Goal: Task Accomplishment & Management: Complete application form

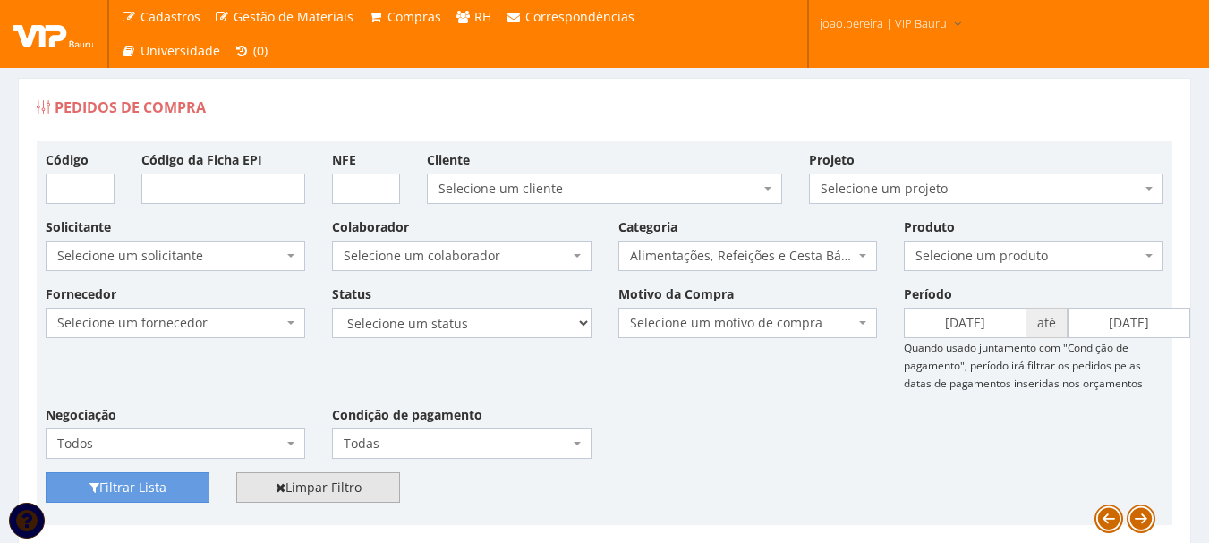
click at [367, 494] on link "Limpar Filtro" at bounding box center [318, 487] width 164 height 30
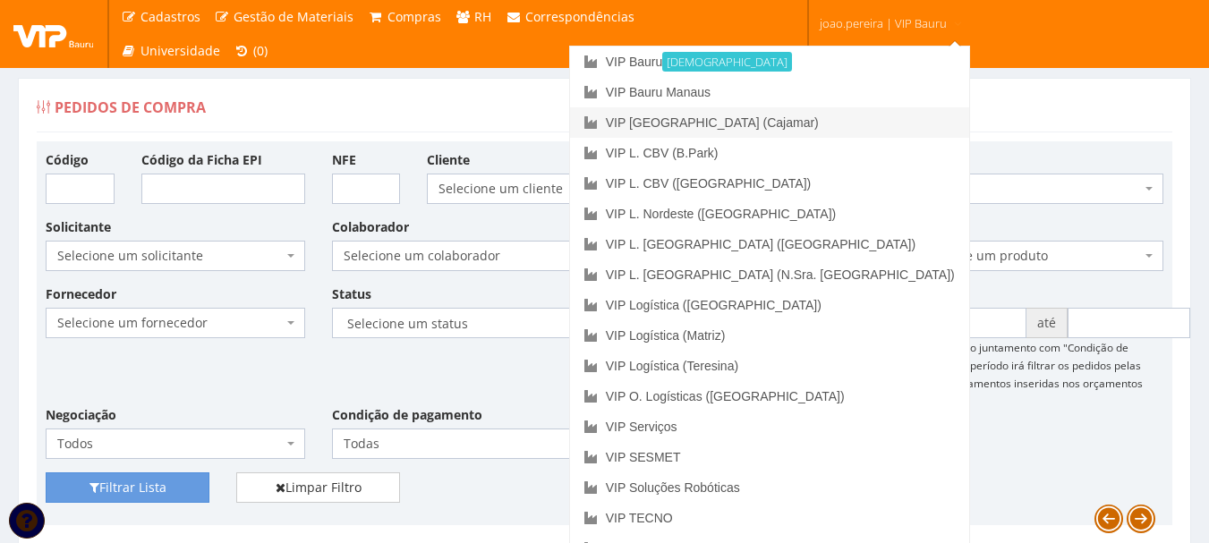
click at [854, 123] on link "VIP [GEOGRAPHIC_DATA] (Cajamar)" at bounding box center [769, 122] width 399 height 30
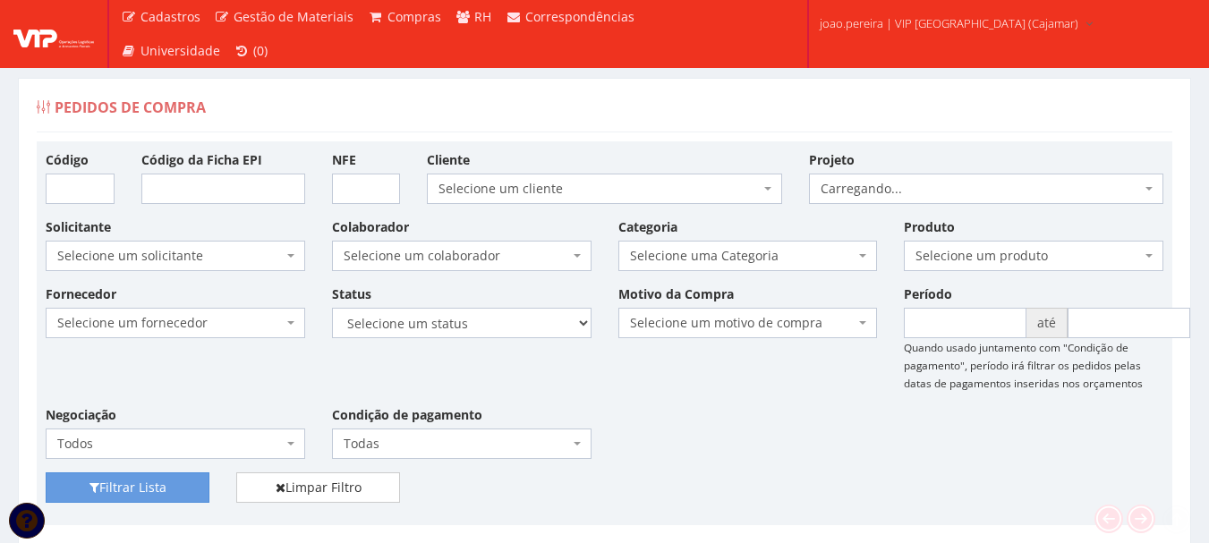
scroll to position [447, 0]
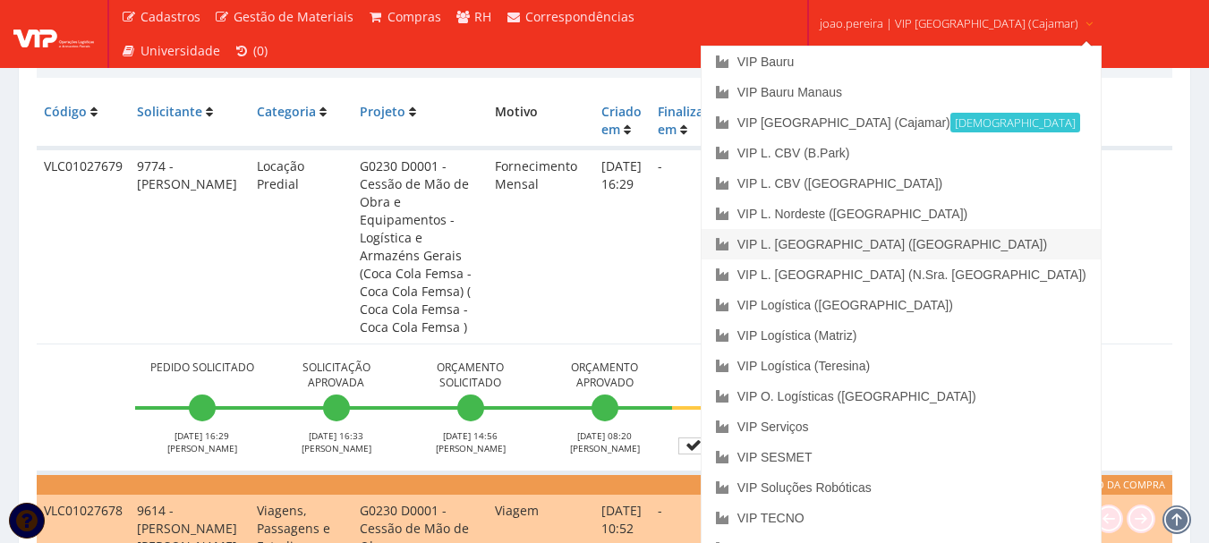
click at [877, 238] on link "VIP L. [GEOGRAPHIC_DATA] ([GEOGRAPHIC_DATA])" at bounding box center [900, 244] width 399 height 30
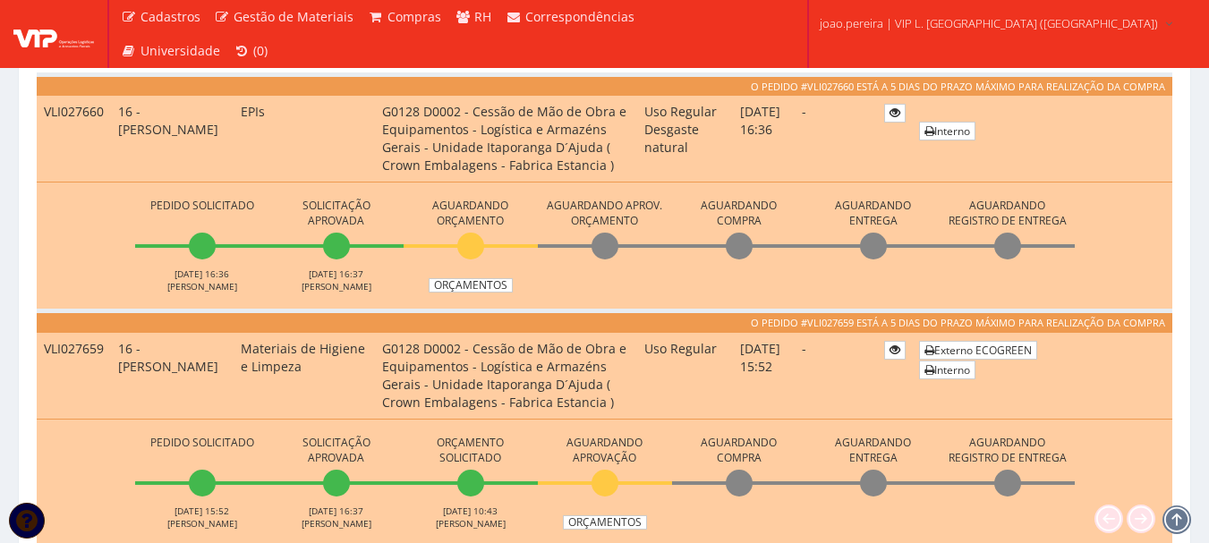
scroll to position [984, 0]
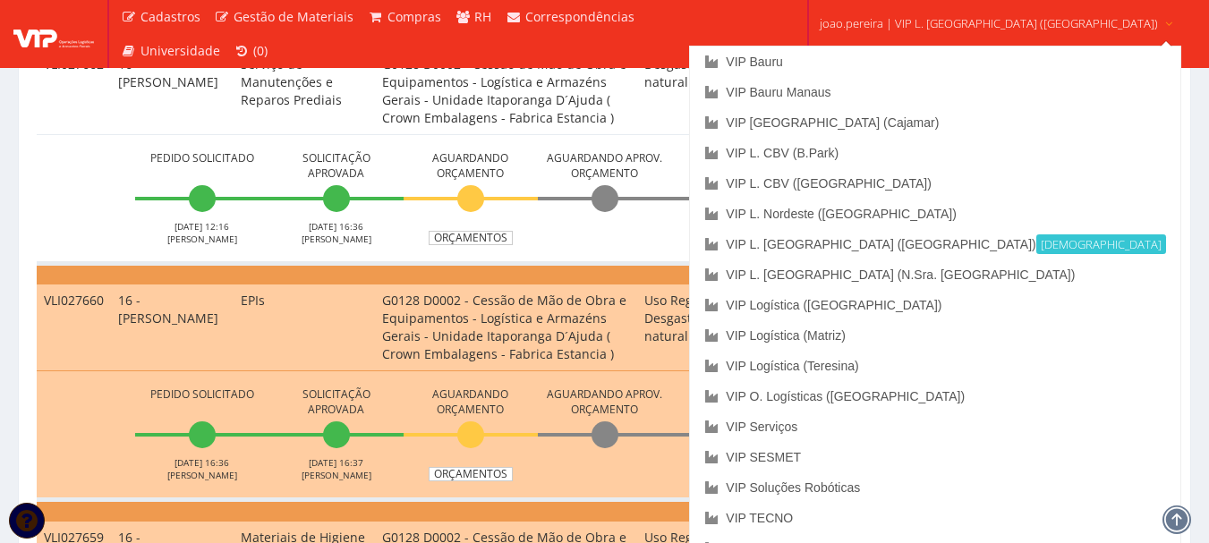
click at [939, 19] on span "joao.pereira | VIP L. Sergipe (Itaporanga)" at bounding box center [989, 23] width 338 height 18
click at [871, 59] on link "VIP Bauru" at bounding box center [934, 62] width 489 height 30
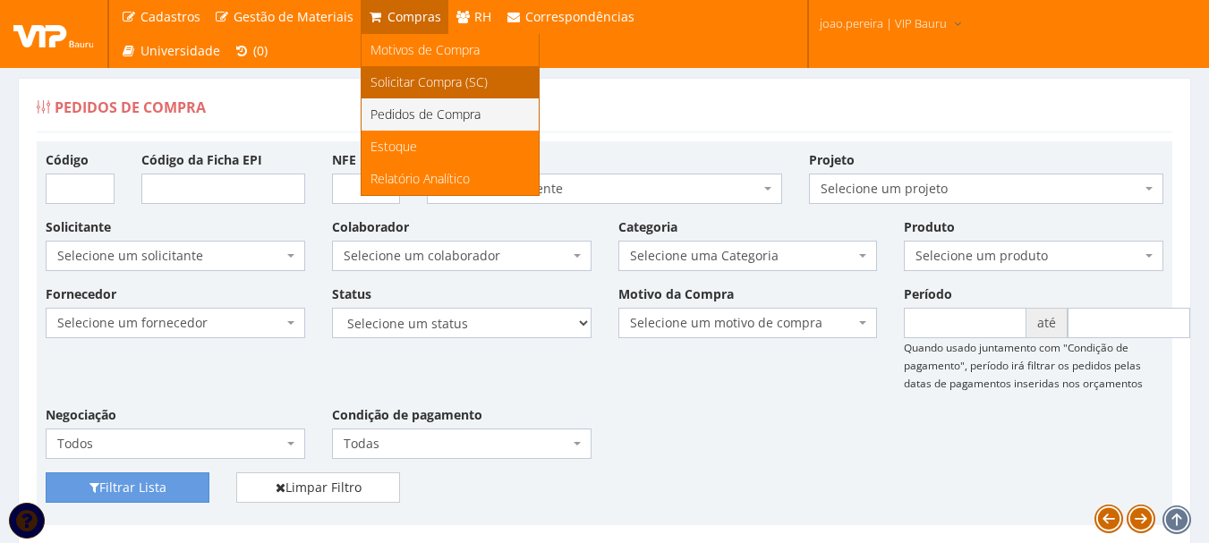
click at [379, 73] on span "Solicitar Compra (SC)" at bounding box center [428, 81] width 117 height 17
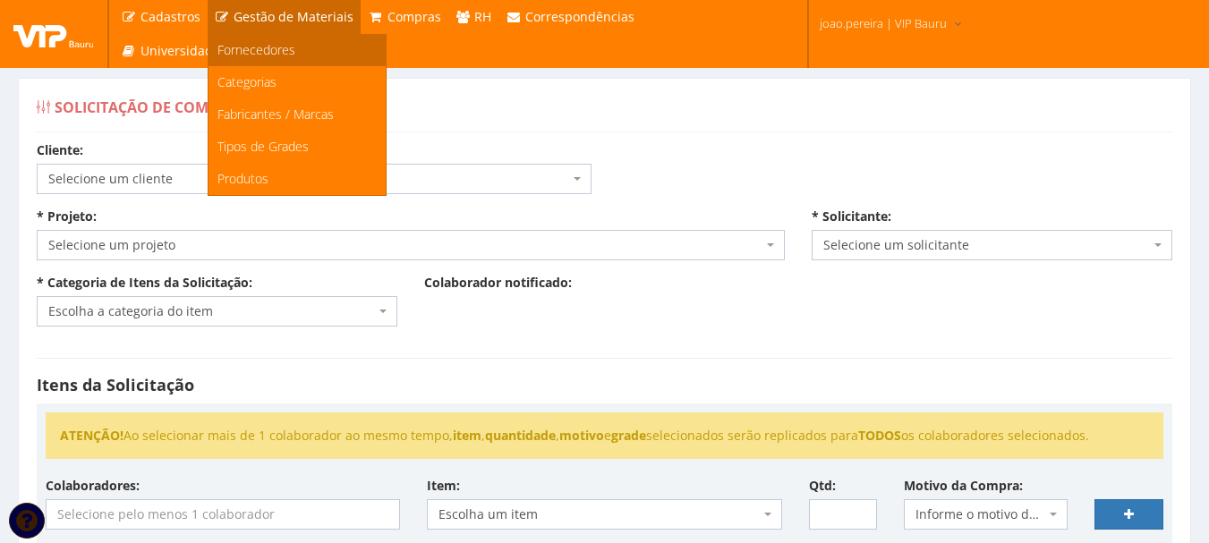
click at [285, 54] on span "Fornecedores" at bounding box center [256, 49] width 78 height 17
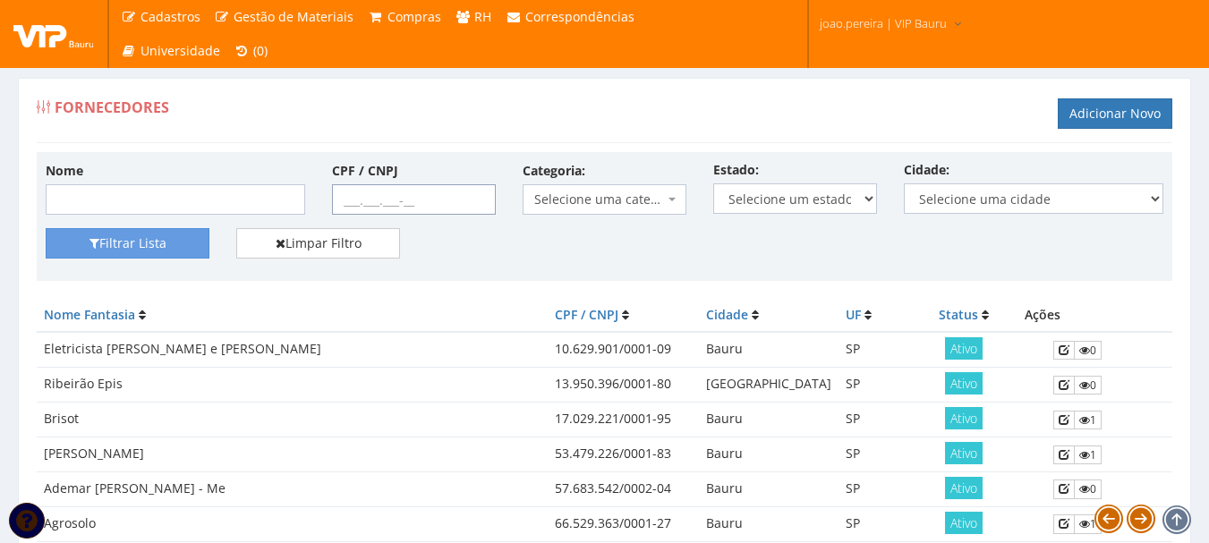
click at [343, 197] on input "CPF / CNPJ" at bounding box center [414, 199] width 164 height 30
paste input "07.655.407/0014-10"
type input "07.655.407/0014-10"
click at [107, 241] on button "Filtrar Lista" at bounding box center [128, 243] width 164 height 30
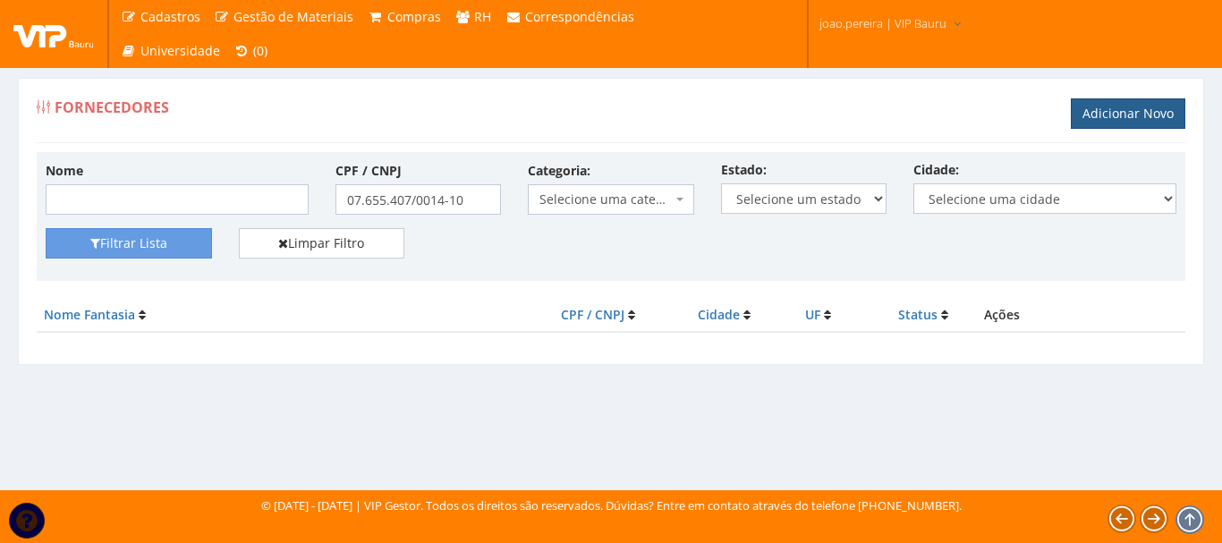
click at [1154, 109] on link "Adicionar Novo" at bounding box center [1128, 113] width 115 height 30
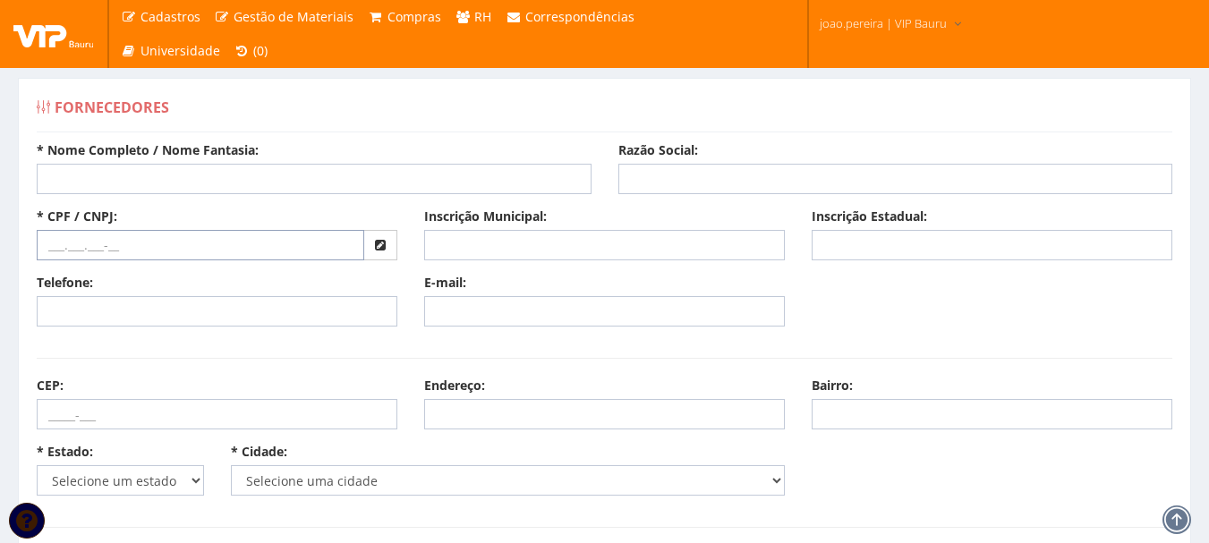
click at [125, 248] on input "text" at bounding box center [200, 245] width 327 height 30
paste input "07.655.407/0014-10"
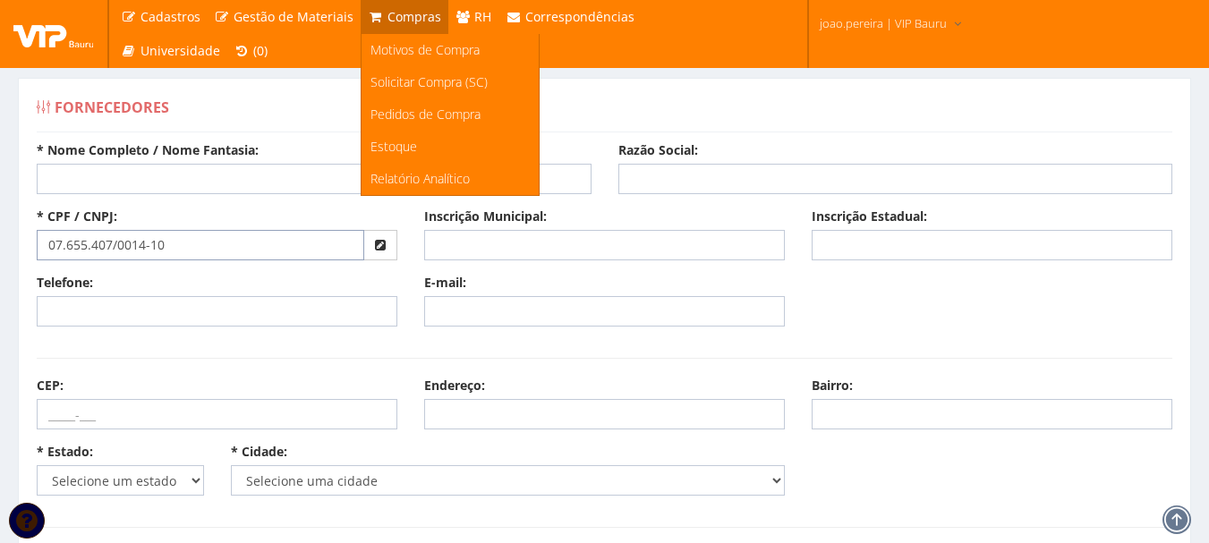
type input "07.655.407/0014-10"
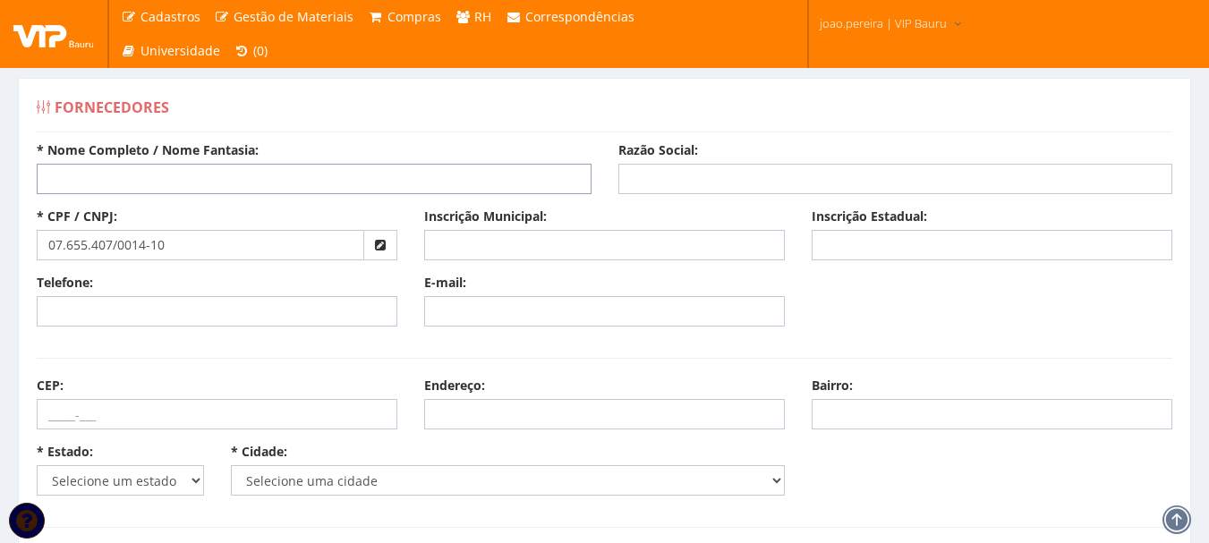
click at [96, 183] on input "* Nome Completo / Nome Fantasia:" at bounding box center [314, 179] width 555 height 30
paste input "Expresso Rio Vermelho Transportes LTDA"
type input "Expresso Rio Vermelho Transportes LTDA"
click at [655, 179] on input "Razão Social:" at bounding box center [895, 179] width 555 height 30
paste input "Expresso Rio Vermelho Transportes LTDA"
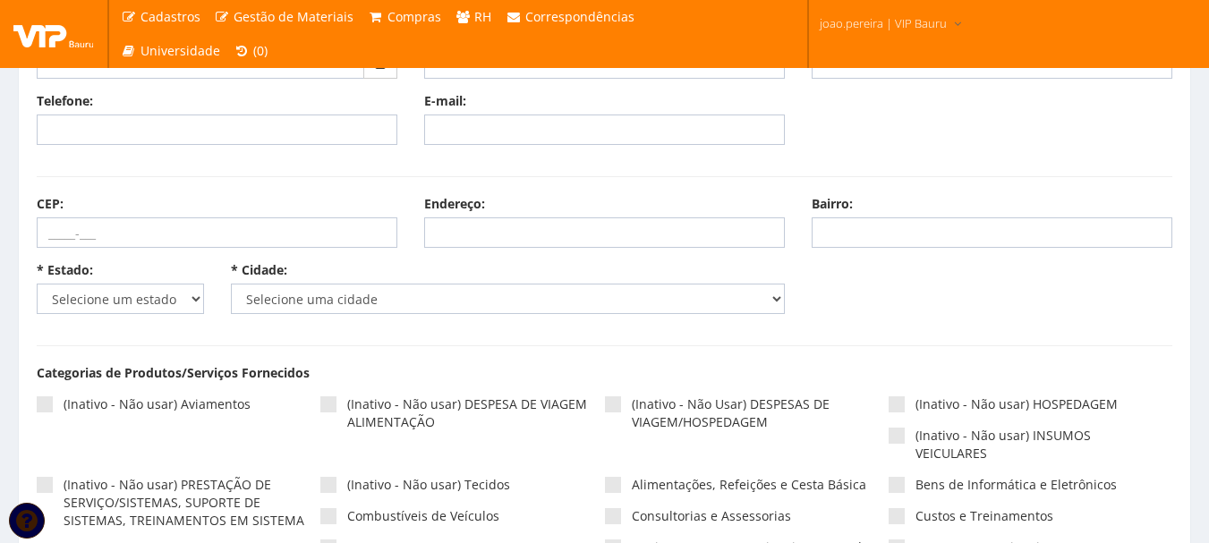
scroll to position [268, 0]
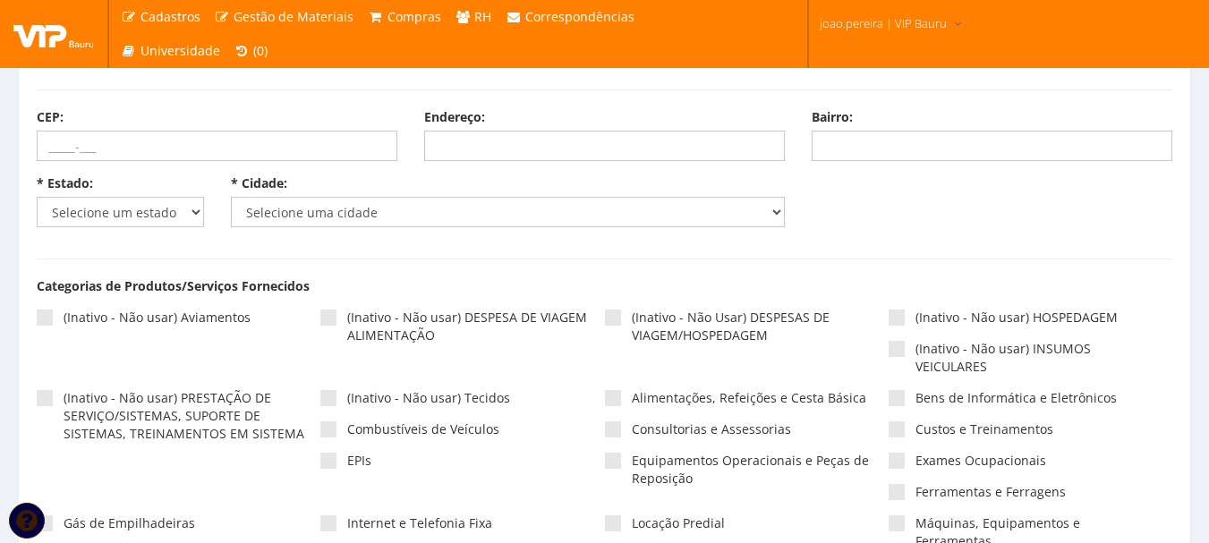
type input "Expresso Rio Vermelho Transportes LTDA"
click at [193, 211] on select "Selecione um estado AC AL AM AP BA Cacheu CE DF ES GO MA MG MS MT PA PB PE PI P…" at bounding box center [120, 212] width 167 height 30
select select "13"
click at [37, 197] on select "Selecione um estado AC AL AM AP BA Cacheu CE DF ES GO MA MG MS MT PA PB PE PI P…" at bounding box center [120, 212] width 167 height 30
click at [770, 209] on select "Selecione uma cidade Abadia dos Dourados Abaeté Abre Campo Acaiaca Açucena Água…" at bounding box center [508, 212] width 555 height 30
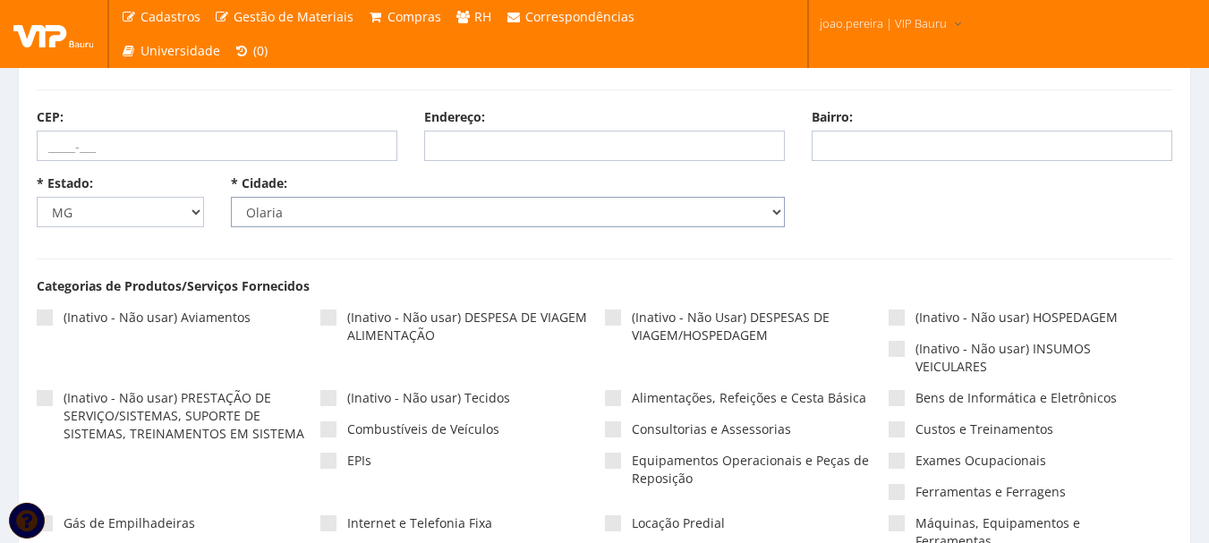
click at [447, 208] on select "Selecione uma cidade Abadia dos Dourados Abaeté Abre Campo Acaiaca Açucena Água…" at bounding box center [508, 212] width 555 height 30
click at [783, 213] on select "Selecione uma cidade Abadia dos Dourados Abaeté Abre Campo Acaiaca Açucena Água…" at bounding box center [508, 212] width 555 height 30
select select "2215"
click at [231, 197] on select "Selecione uma cidade Abadia dos Dourados Abaeté Abre Campo Acaiaca Açucena Água…" at bounding box center [508, 212] width 555 height 30
click at [192, 214] on select "Selecione um estado AC AL AM AP BA Cacheu CE DF ES GO MA MG MS MT PA PB PE PI P…" at bounding box center [120, 212] width 167 height 30
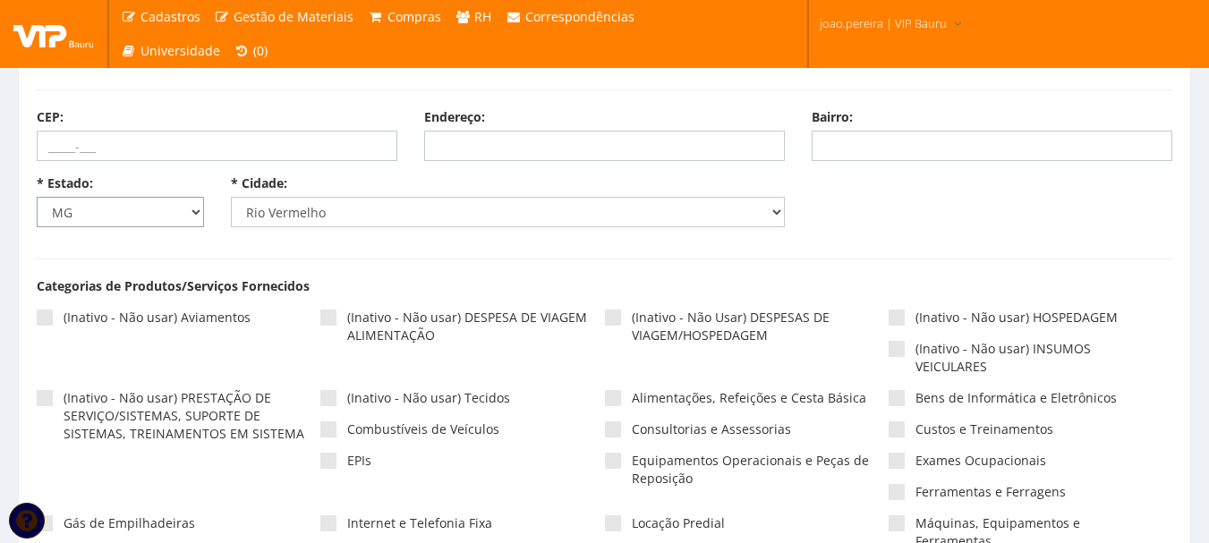
select select "9"
click at [37, 197] on select "Selecione um estado AC AL AM AP BA Cacheu CE DF ES GO MA MG MS MT PA PB PE PI P…" at bounding box center [120, 212] width 167 height 30
click at [404, 212] on select "Selecione uma cidade" at bounding box center [508, 212] width 555 height 30
select select "1080"
click at [231, 197] on select "Selecione uma cidade Abadia de Goiás Abadiânia Acreúna Adelândia Água Fria de G…" at bounding box center [508, 212] width 555 height 30
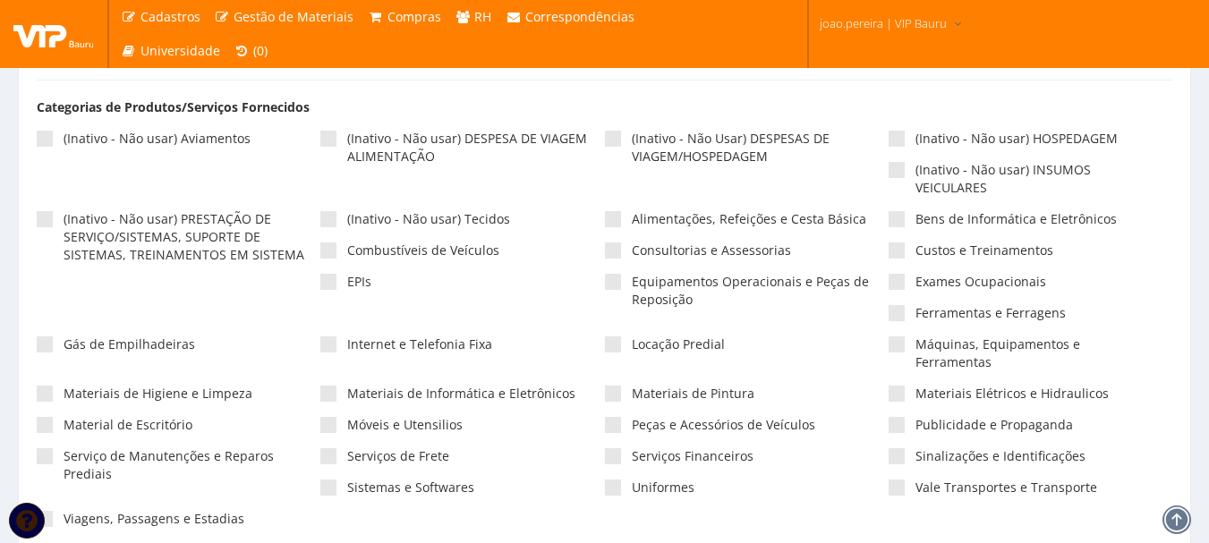
scroll to position [537, 0]
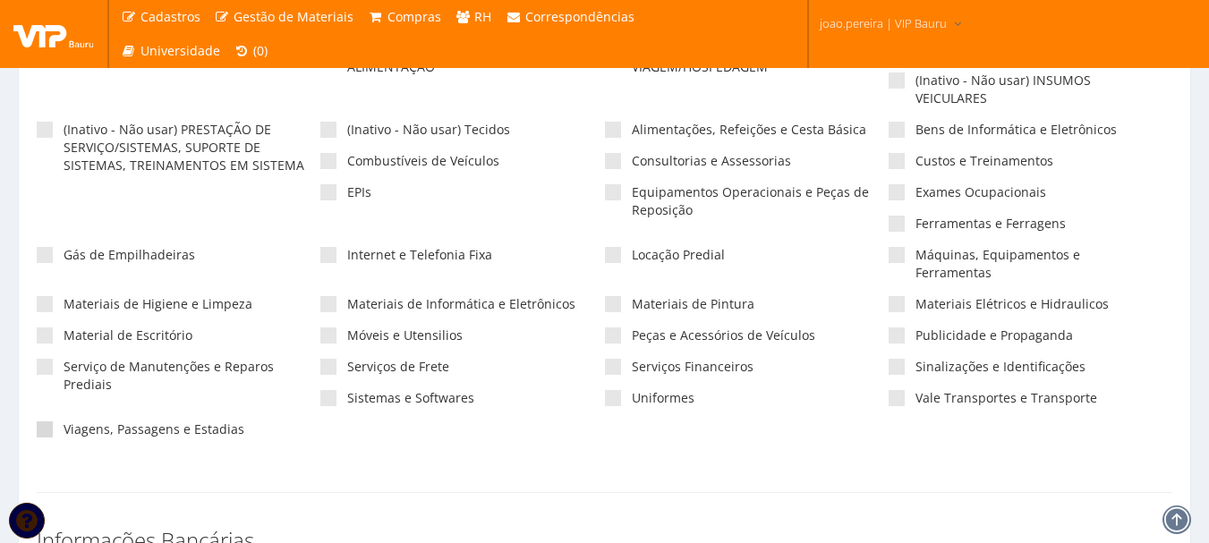
click at [47, 421] on span at bounding box center [45, 429] width 16 height 16
click at [64, 424] on input"] "Viagens, Passagens e Estadias" at bounding box center [70, 430] width 12 height 12
checkbox input"] "true"
click at [323, 359] on span at bounding box center [328, 367] width 16 height 16
click at [347, 361] on input"] "Serviços de Frete" at bounding box center [353, 367] width 12 height 12
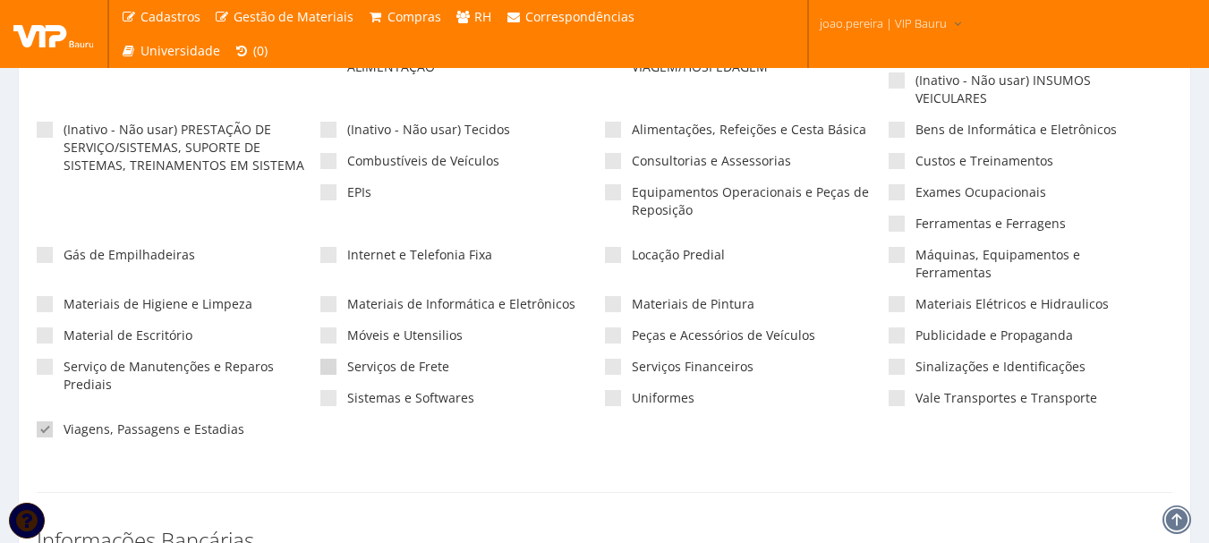
checkbox input"] "true"
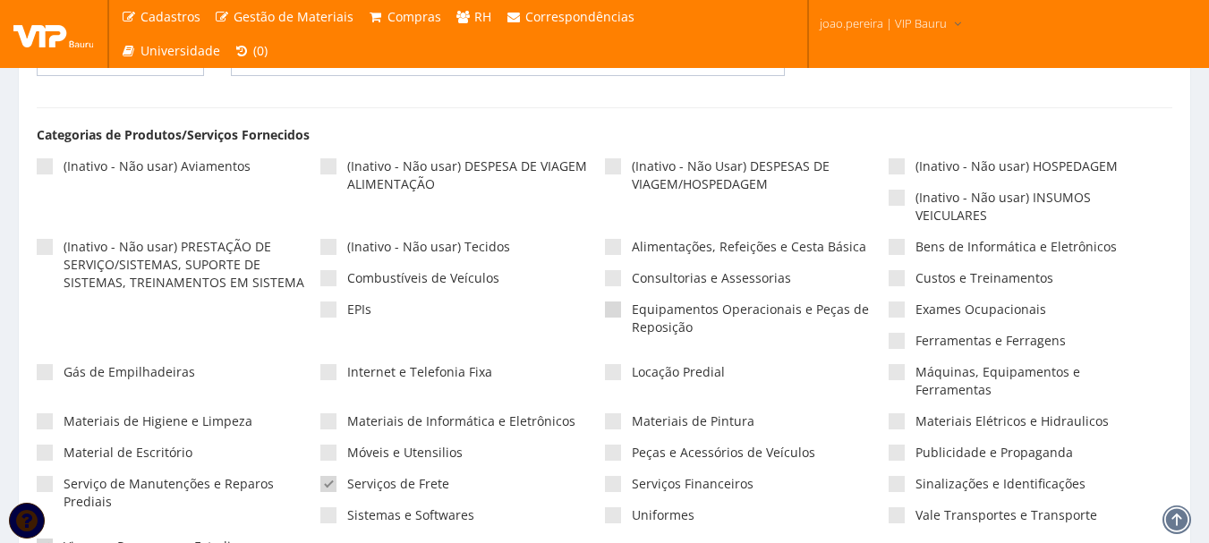
scroll to position [447, 0]
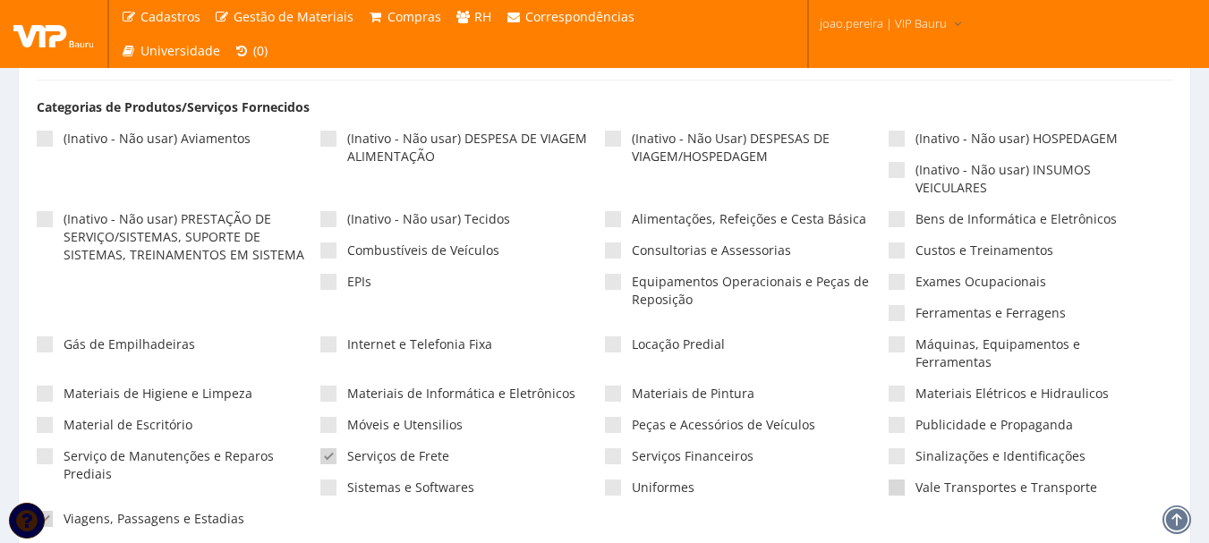
click at [904, 480] on span at bounding box center [896, 488] width 16 height 16
click at [915, 482] on input"] "Vale Transportes e Transporte" at bounding box center [921, 488] width 12 height 12
checkbox input"] "true"
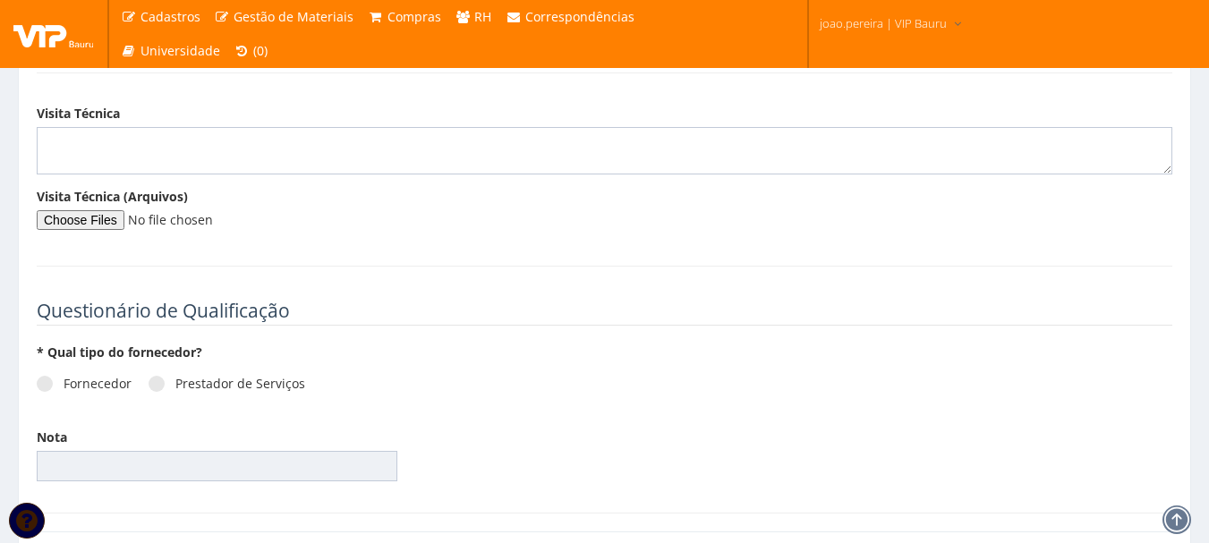
scroll to position [2443, 0]
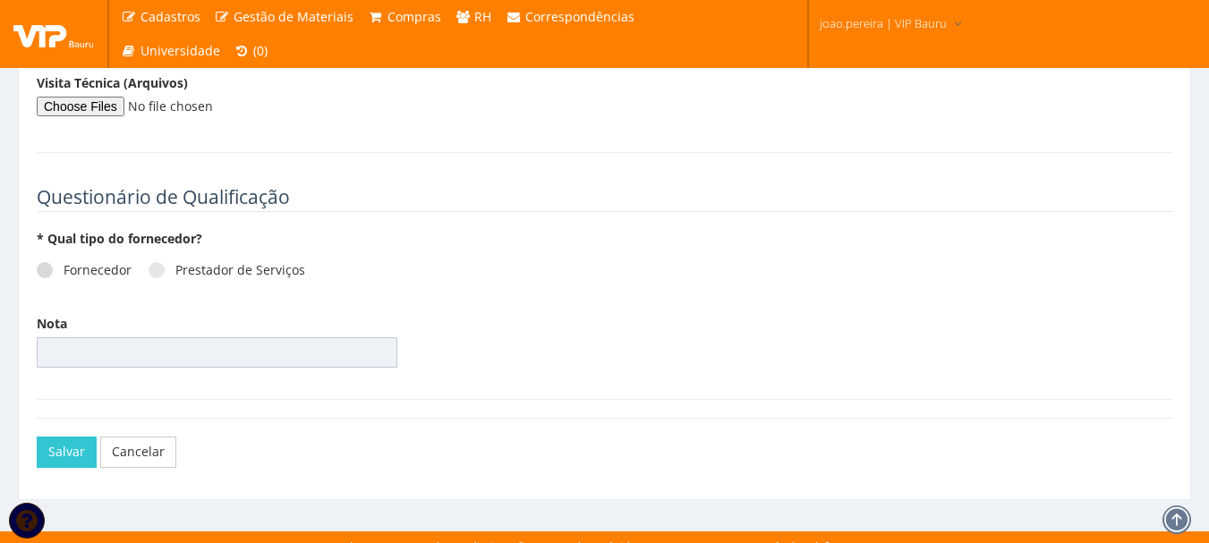
click at [45, 262] on span at bounding box center [45, 270] width 16 height 16
click at [64, 265] on input "Fornecedor" at bounding box center [70, 271] width 12 height 12
radio input "true"
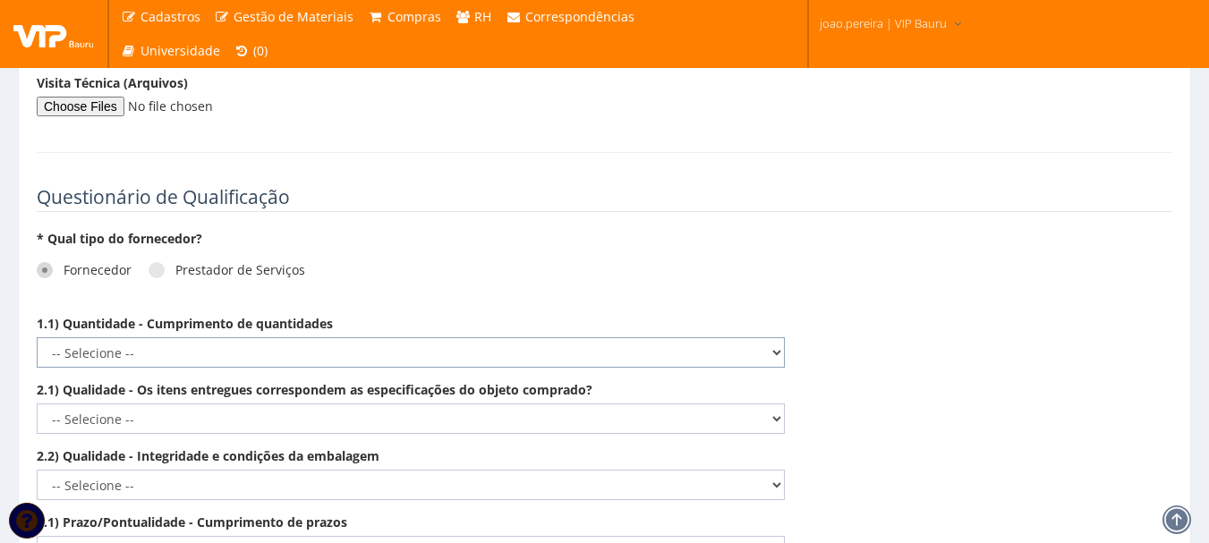
drag, startPoint x: 775, startPoint y: 333, endPoint x: 757, endPoint y: 338, distance: 18.7
click at [775, 337] on select "-- Selecione -- Não demonstra a competência esperada Demonstra a competência em…" at bounding box center [411, 352] width 748 height 30
select select "5"
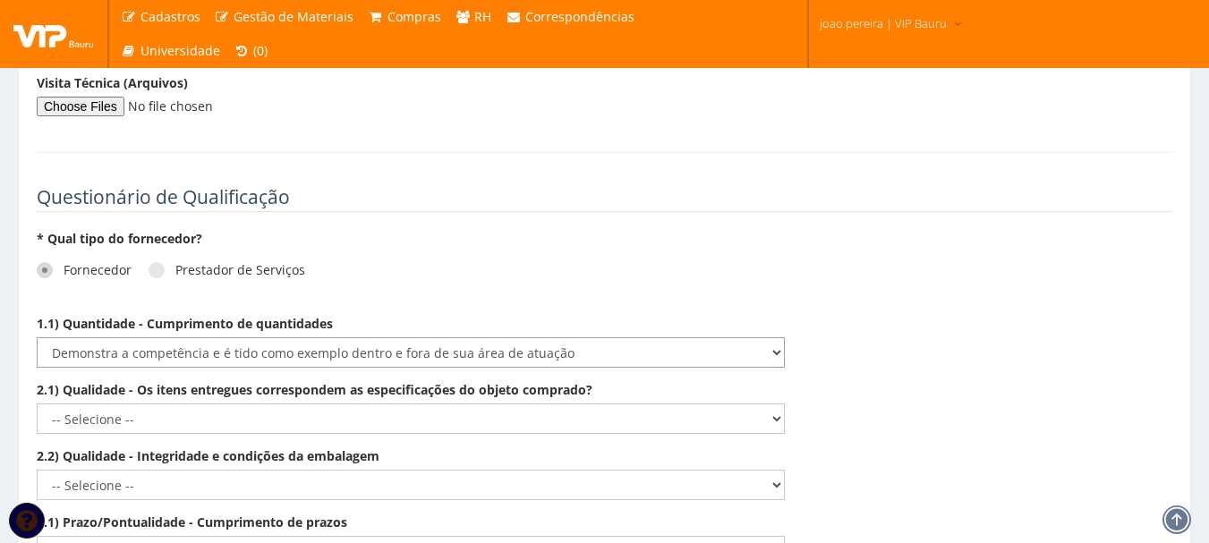
click at [37, 337] on select "-- Selecione -- Não demonstra a competência esperada Demonstra a competência em…" at bounding box center [411, 352] width 748 height 30
drag, startPoint x: 763, startPoint y: 395, endPoint x: 737, endPoint y: 414, distance: 32.6
click at [762, 404] on select "-- Selecione -- Não demonstra a competência esperada Demonstra a competência em…" at bounding box center [411, 419] width 748 height 30
select select "5"
click at [37, 404] on select "-- Selecione -- Não demonstra a competência esperada Demonstra a competência em…" at bounding box center [411, 419] width 748 height 30
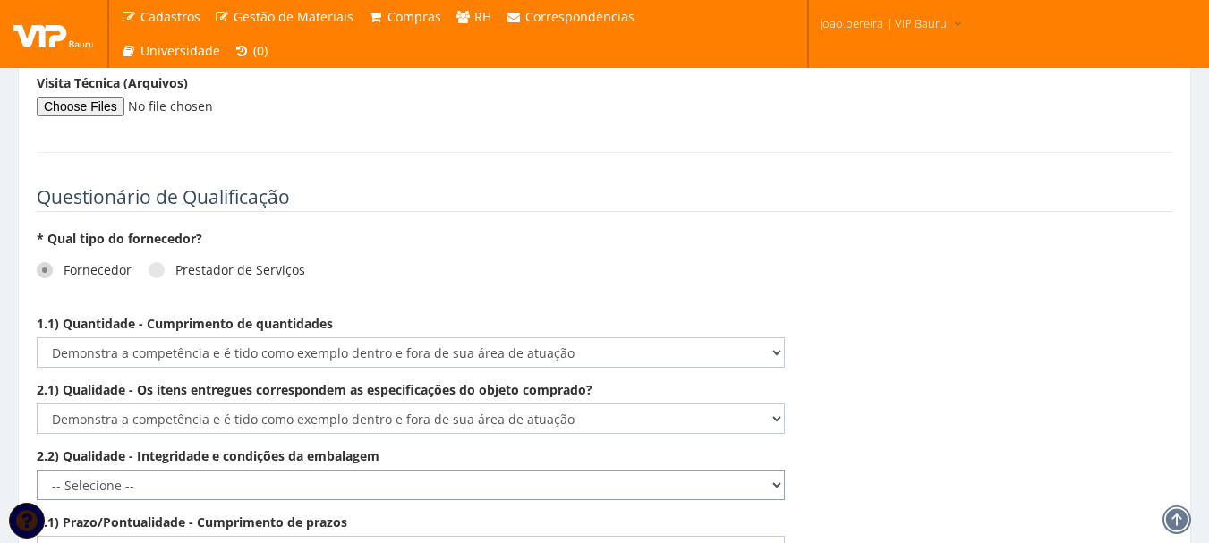
drag, startPoint x: 776, startPoint y: 472, endPoint x: 721, endPoint y: 472, distance: 54.6
click at [776, 472] on select "-- Selecione -- Não demonstra a competência esperada Demonstra a competência em…" at bounding box center [411, 485] width 748 height 30
select select "5"
click at [37, 470] on select "-- Selecione -- Não demonstra a competência esperada Demonstra a competência em…" at bounding box center [411, 485] width 748 height 30
drag, startPoint x: 778, startPoint y: 463, endPoint x: 675, endPoint y: 475, distance: 103.5
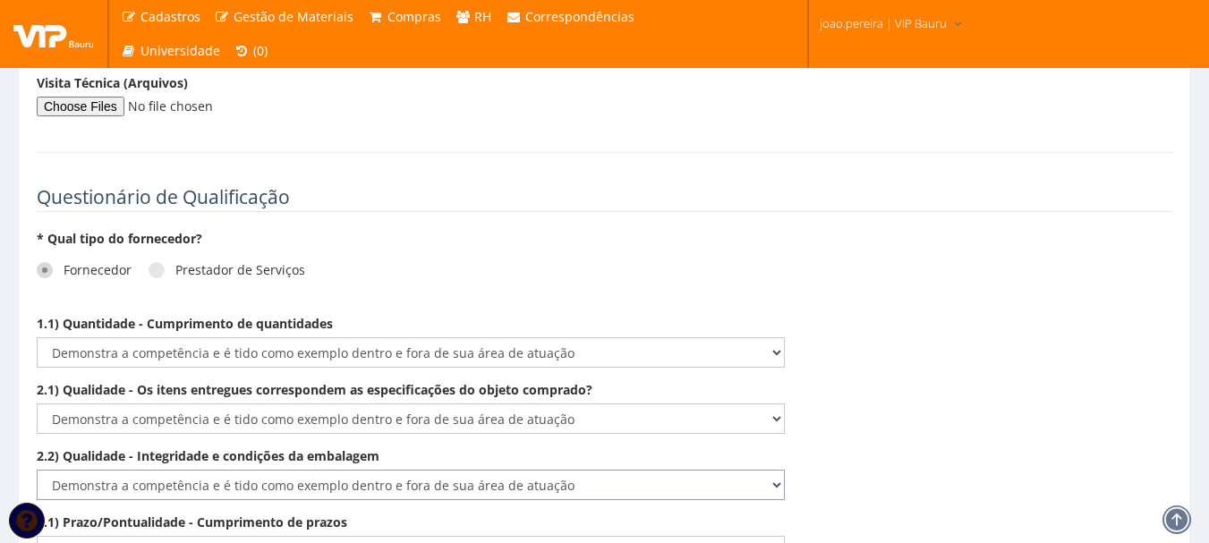
click at [775, 470] on select "-- Selecione -- Não demonstra a competência esperada Demonstra a competência em…" at bounding box center [411, 485] width 748 height 30
click at [598, 471] on select "-- Selecione -- Não demonstra a competência esperada Demonstra a competência em…" at bounding box center [411, 485] width 748 height 30
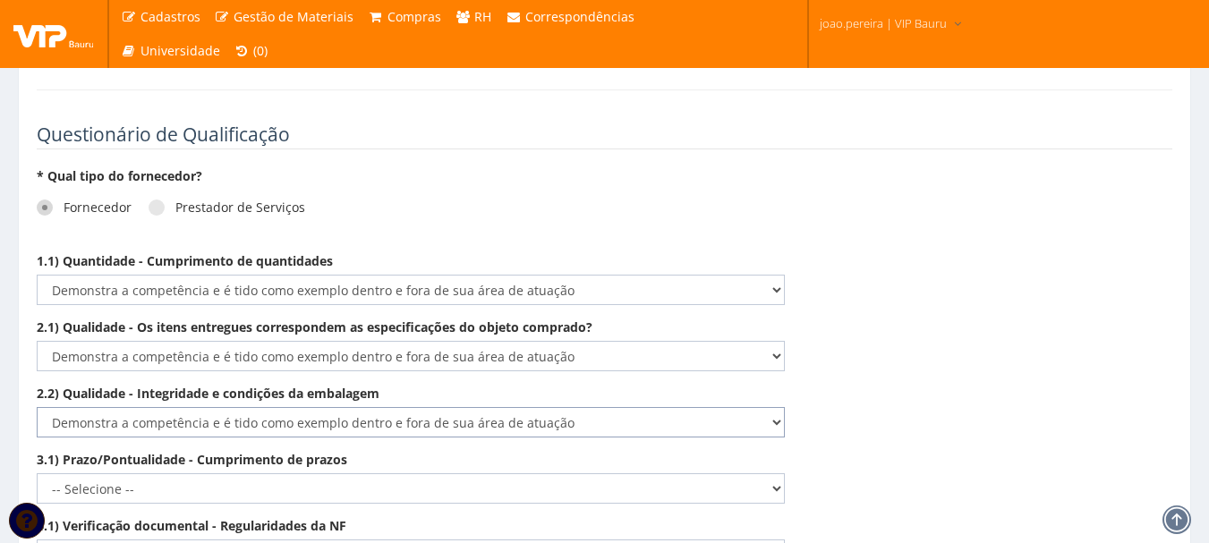
scroll to position [2712, 0]
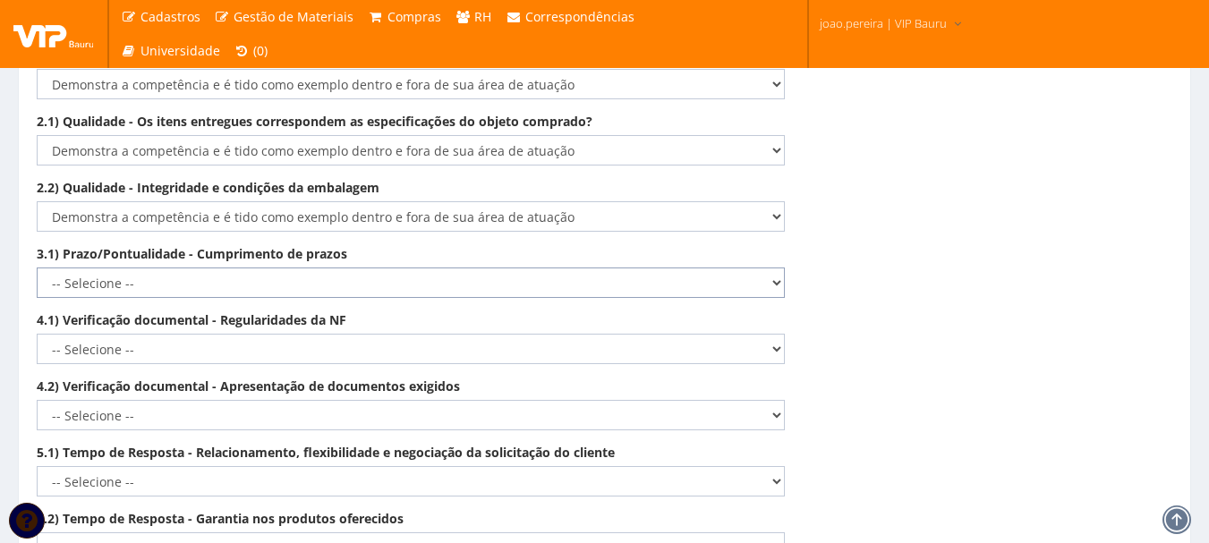
drag, startPoint x: 770, startPoint y: 263, endPoint x: 763, endPoint y: 276, distance: 15.2
click at [770, 268] on select "-- Selecione -- Não demonstra a competência esperada Demonstra a competência em…" at bounding box center [411, 283] width 748 height 30
select select "5"
click at [37, 268] on select "-- Selecione -- Não demonstra a competência esperada Demonstra a competência em…" at bounding box center [411, 283] width 748 height 30
click at [767, 334] on select "-- Selecione -- Não demonstra a competência esperada Demonstra a competência em…" at bounding box center [411, 349] width 748 height 30
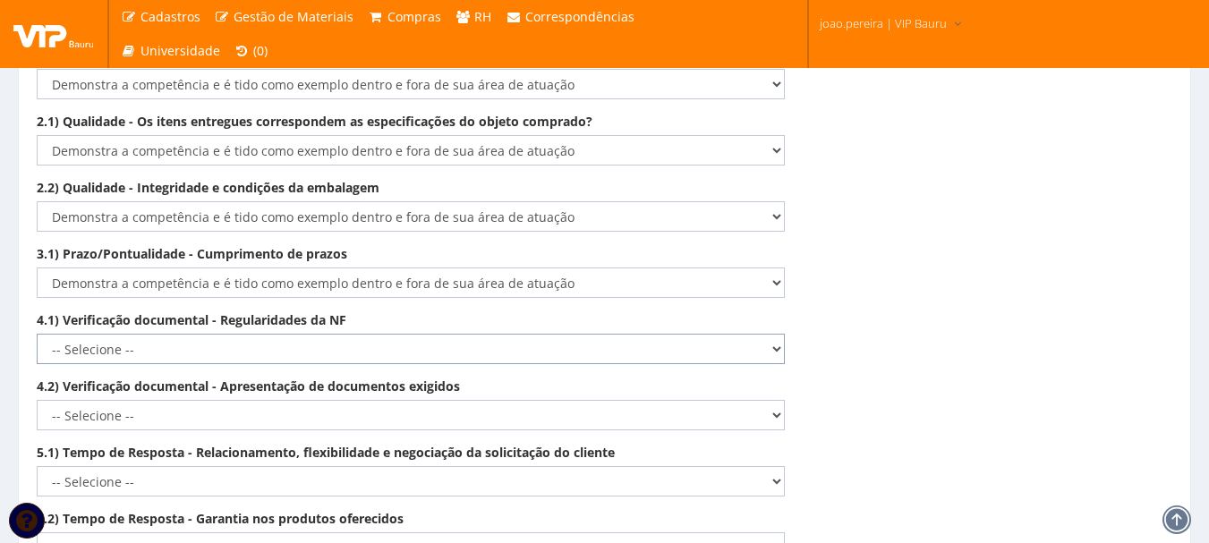
select select "5"
click at [37, 334] on select "-- Selecione -- Não demonstra a competência esperada Demonstra a competência em…" at bounding box center [411, 349] width 748 height 30
click at [778, 400] on select "-- Selecione -- Não demonstra a competência esperada Demonstra a competência em…" at bounding box center [411, 415] width 748 height 30
select select "5"
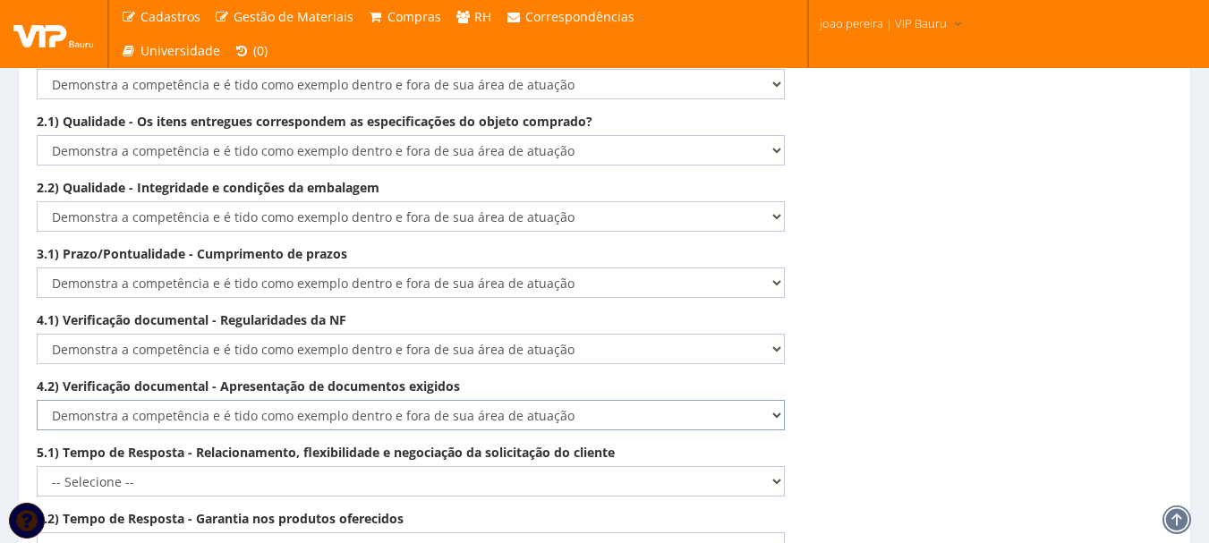
click at [37, 400] on select "-- Selecione -- Não demonstra a competência esperada Demonstra a competência em…" at bounding box center [411, 415] width 748 height 30
click at [772, 466] on select "-- Selecione -- Não demonstra a competência esperada Demonstra a competência em…" at bounding box center [411, 481] width 748 height 30
select select "5"
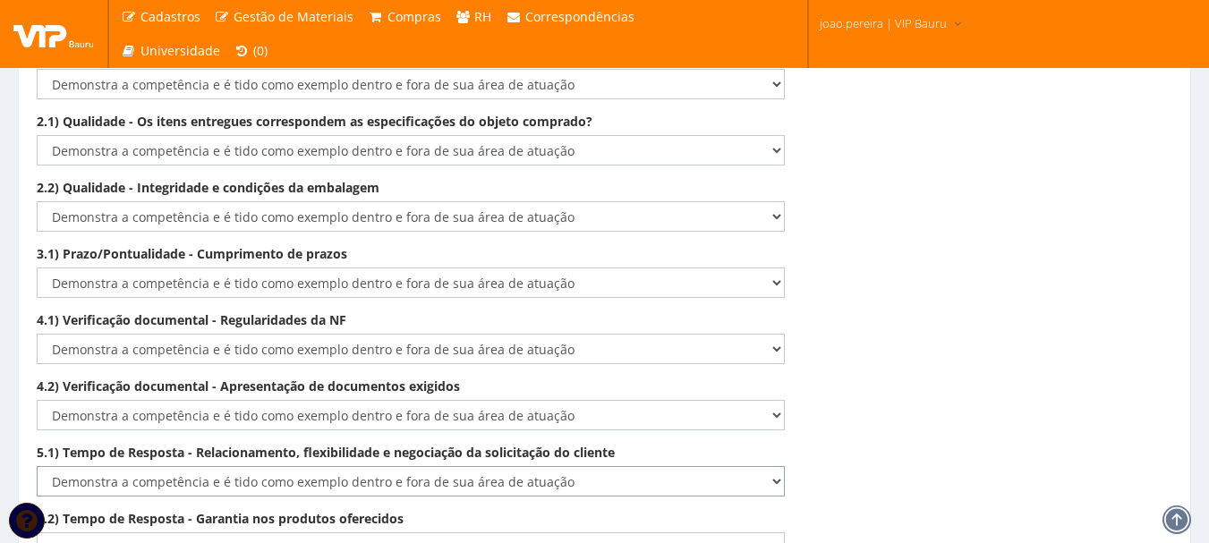
click at [37, 466] on select "-- Selecione -- Não demonstra a competência esperada Demonstra a competência em…" at bounding box center [411, 481] width 748 height 30
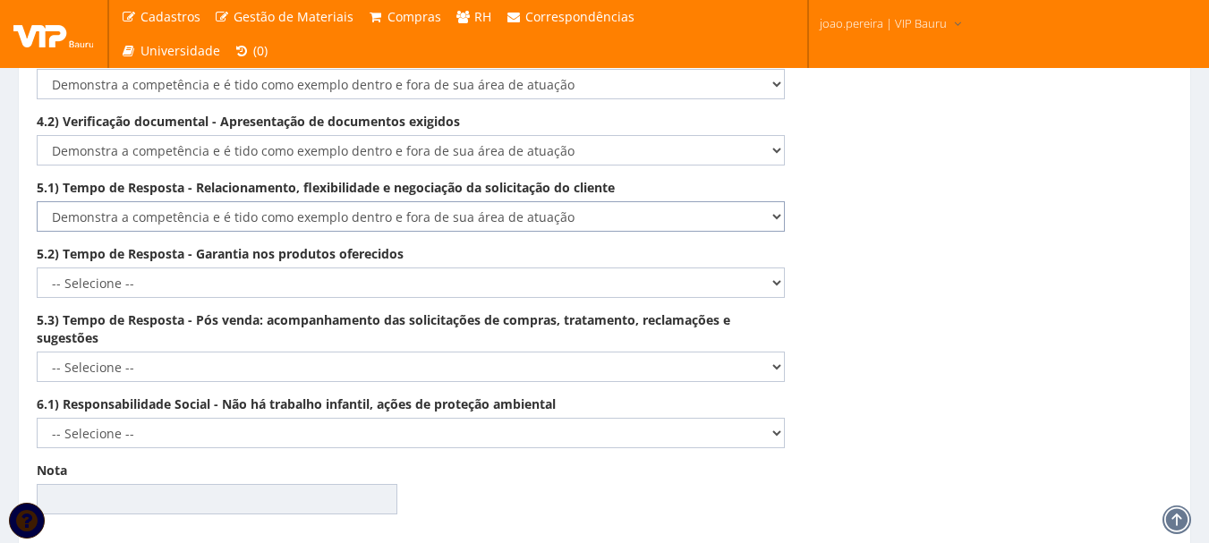
scroll to position [2980, 0]
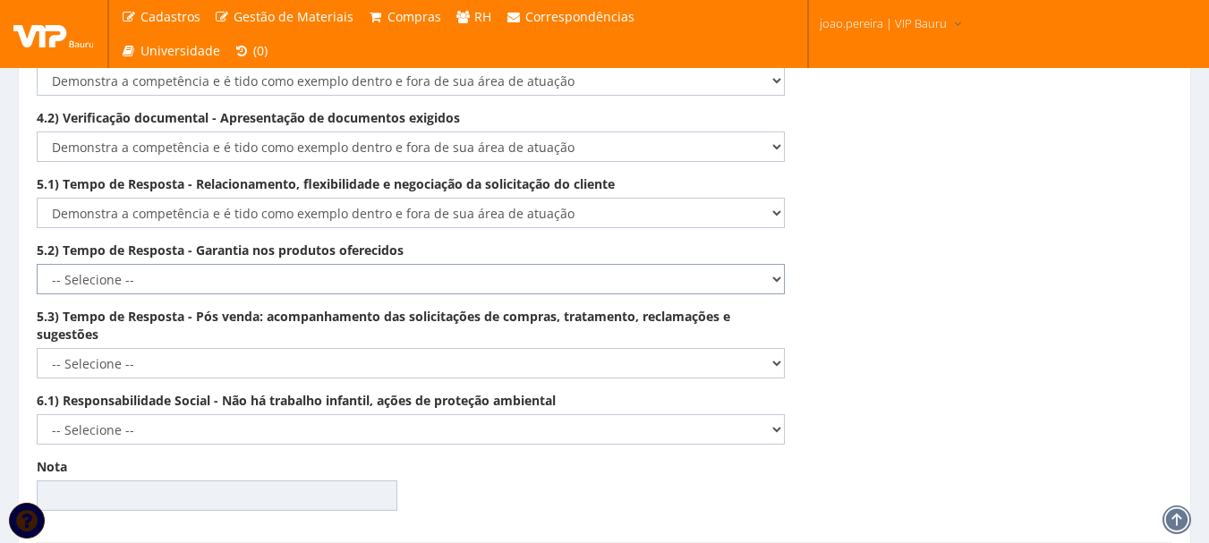
click at [774, 264] on select "-- Selecione -- Não demonstra a competência esperada Demonstra a competência em…" at bounding box center [411, 279] width 748 height 30
select select "5"
click at [37, 264] on select "-- Selecione -- Não demonstra a competência esperada Demonstra a competência em…" at bounding box center [411, 279] width 748 height 30
click at [767, 348] on select "-- Selecione -- Não demonstra a competência esperada Demonstra a competência em…" at bounding box center [411, 363] width 748 height 30
select select "5"
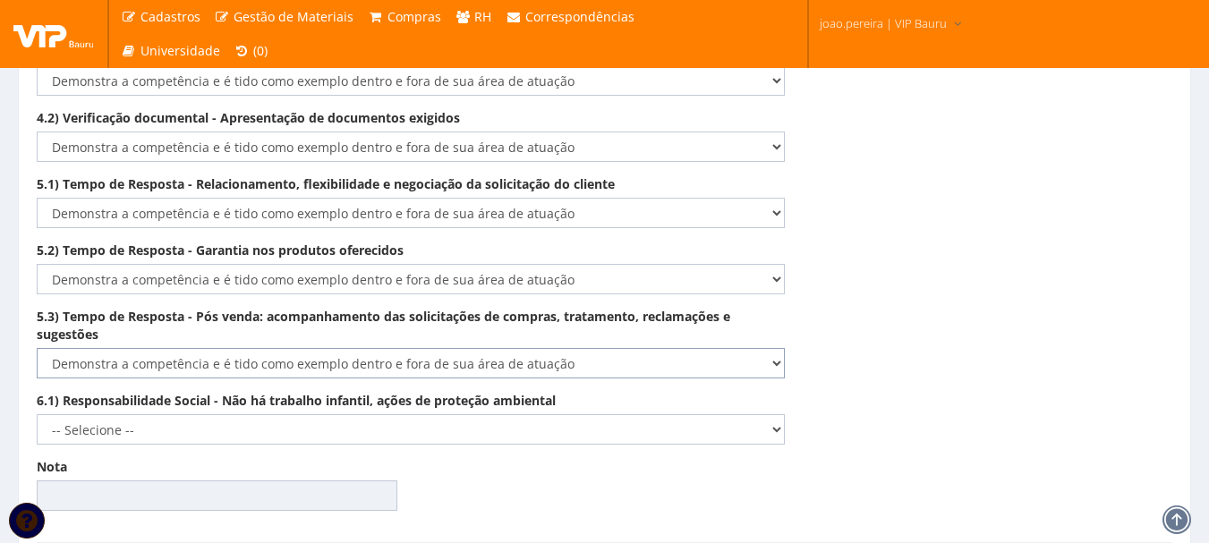
click at [37, 348] on select "-- Selecione -- Não demonstra a competência esperada Demonstra a competência em…" at bounding box center [411, 363] width 748 height 30
drag, startPoint x: 779, startPoint y: 408, endPoint x: 767, endPoint y: 414, distance: 14.0
click at [779, 414] on select "-- Selecione -- Não demonstra a competência esperada Demonstra a competência em…" at bounding box center [411, 429] width 748 height 30
select select "5"
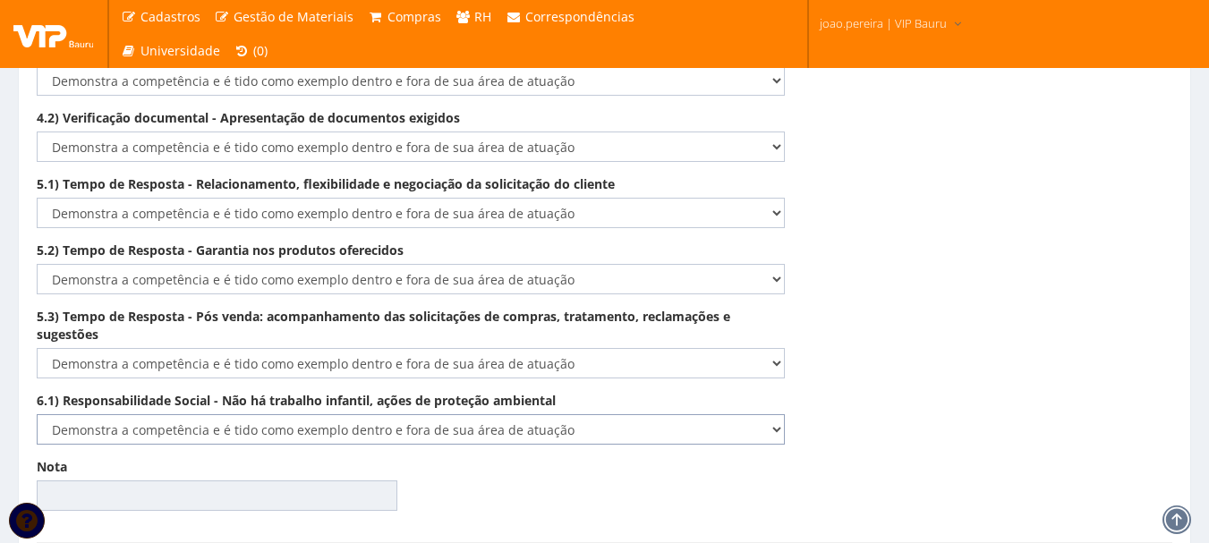
click at [37, 414] on select "-- Selecione -- Não demonstra a competência esperada Demonstra a competência em…" at bounding box center [411, 429] width 748 height 30
type input "100.00"
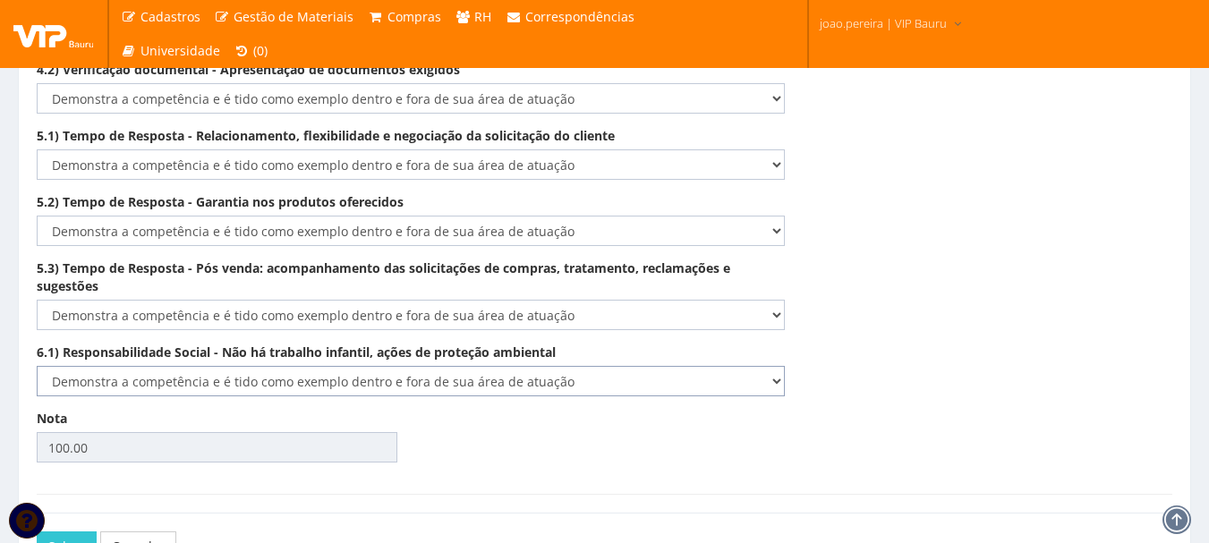
scroll to position [3070, 0]
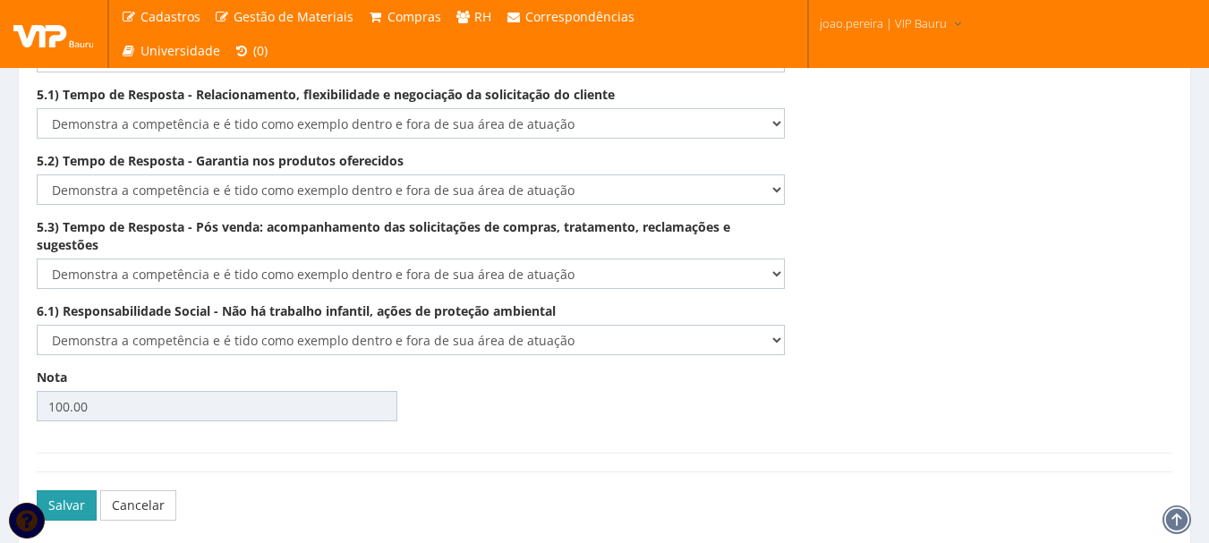
click at [64, 490] on button "Salvar" at bounding box center [67, 505] width 60 height 30
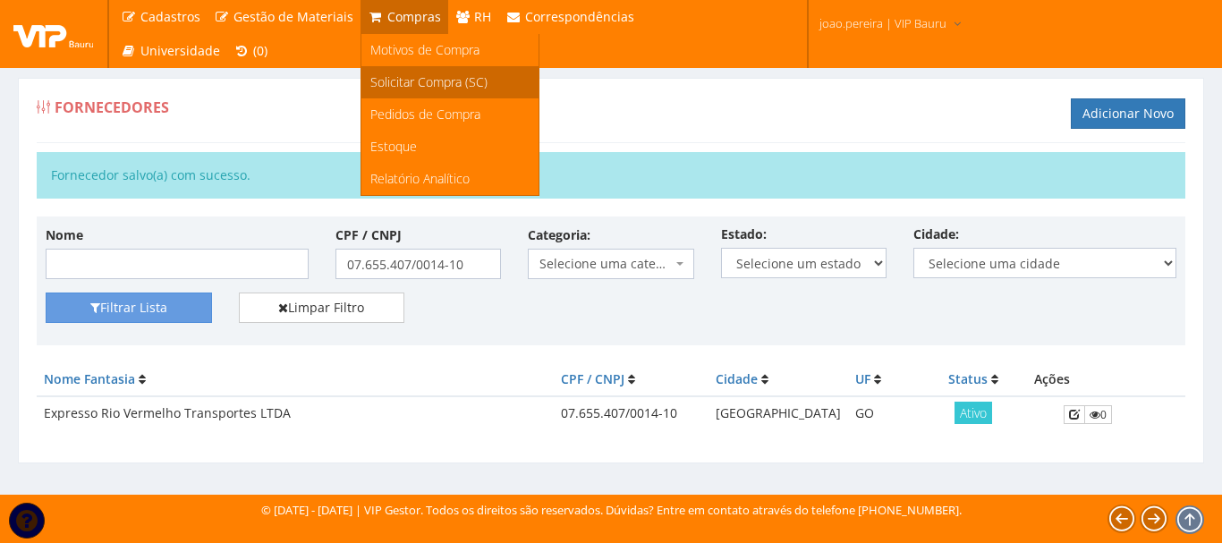
click at [405, 77] on span "Solicitar Compra (SC)" at bounding box center [428, 81] width 117 height 17
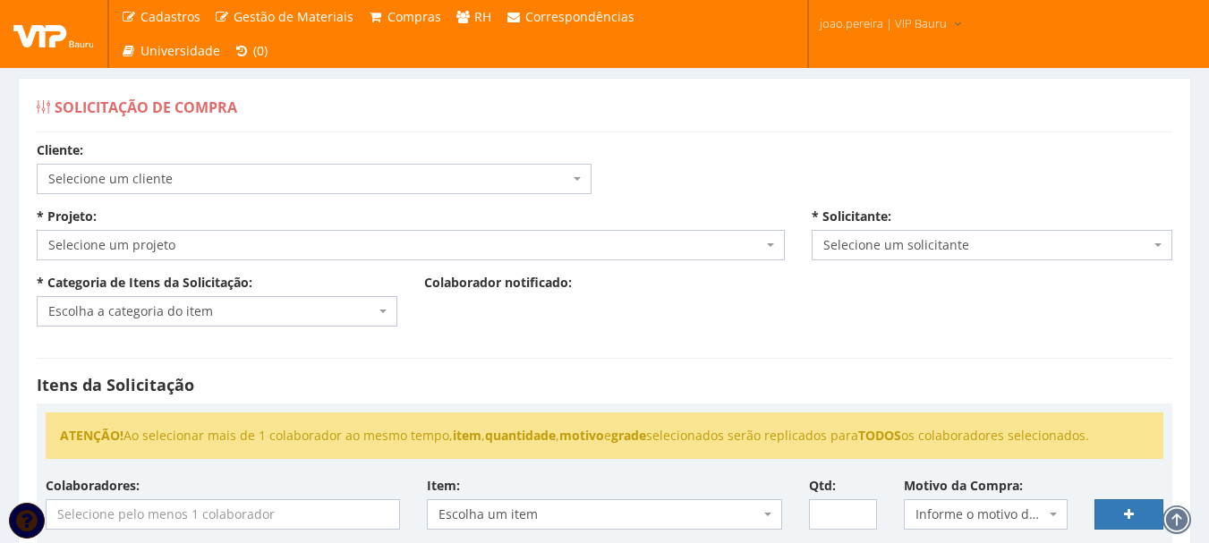
click at [383, 176] on span "Selecione um cliente" at bounding box center [308, 179] width 521 height 18
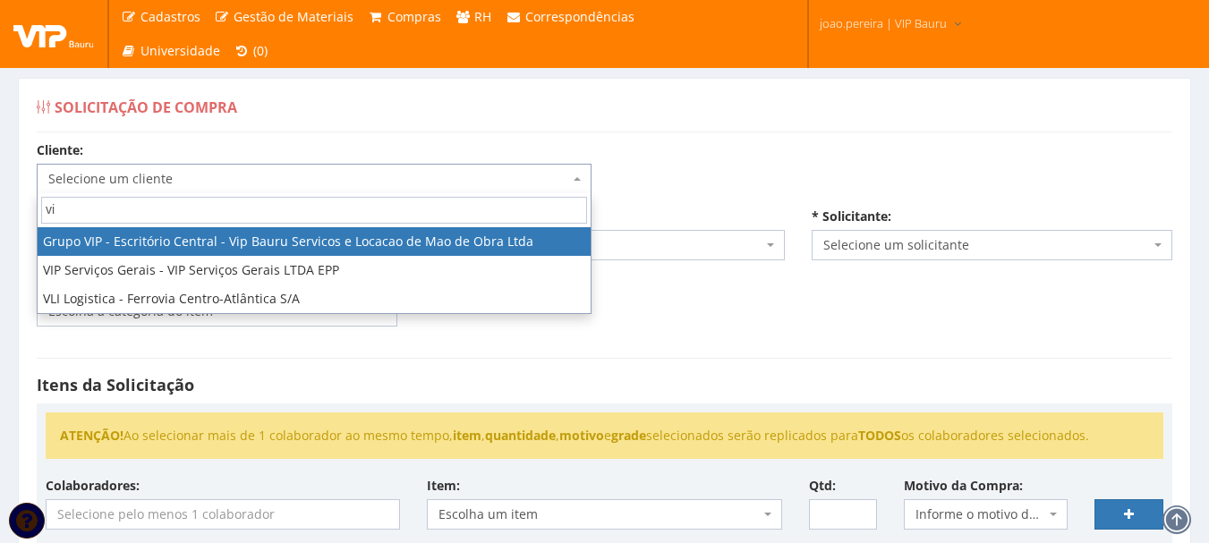
type input "vi"
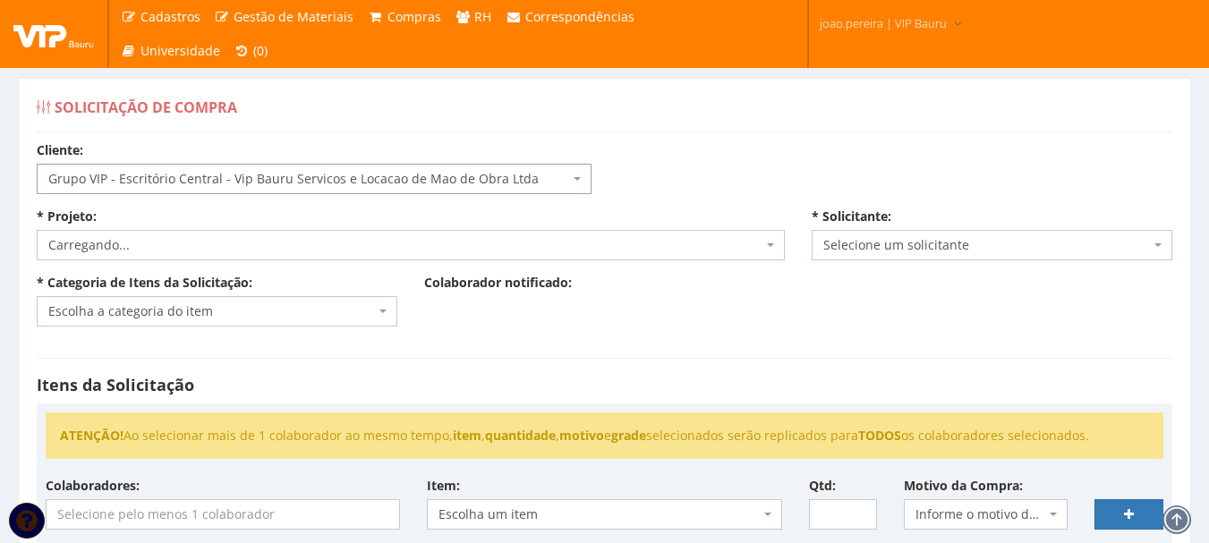
select select "16"
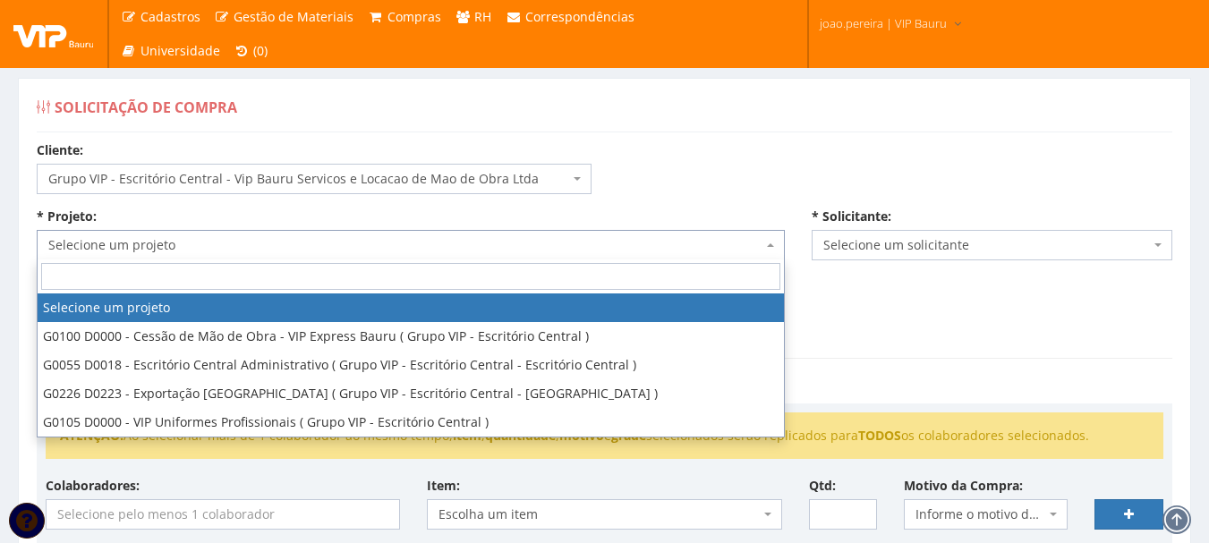
click at [757, 242] on span "Selecione um projeto" at bounding box center [405, 245] width 714 height 18
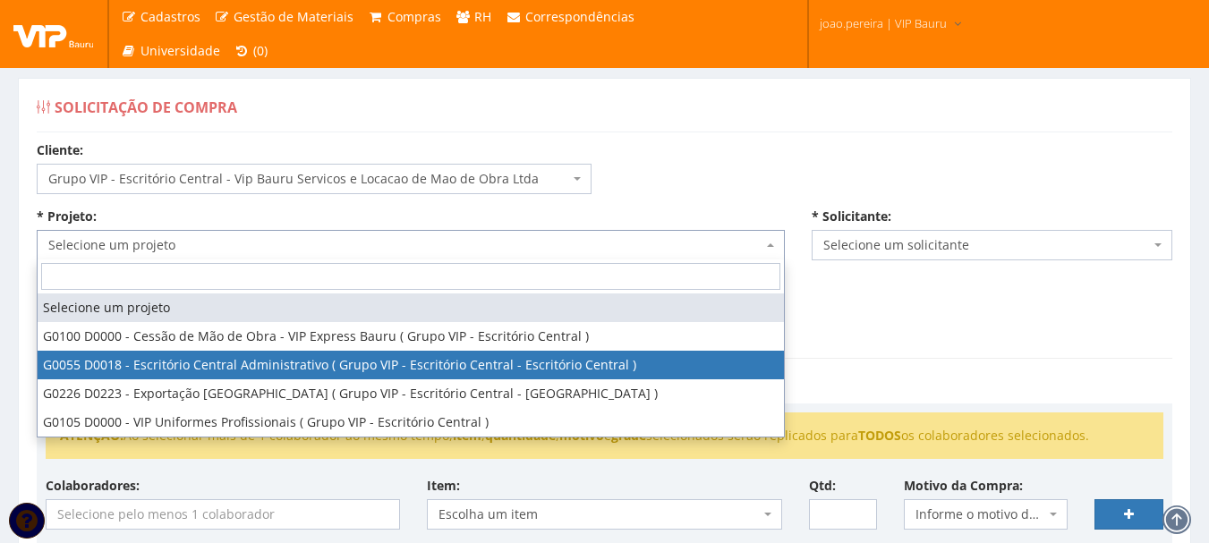
select select "55"
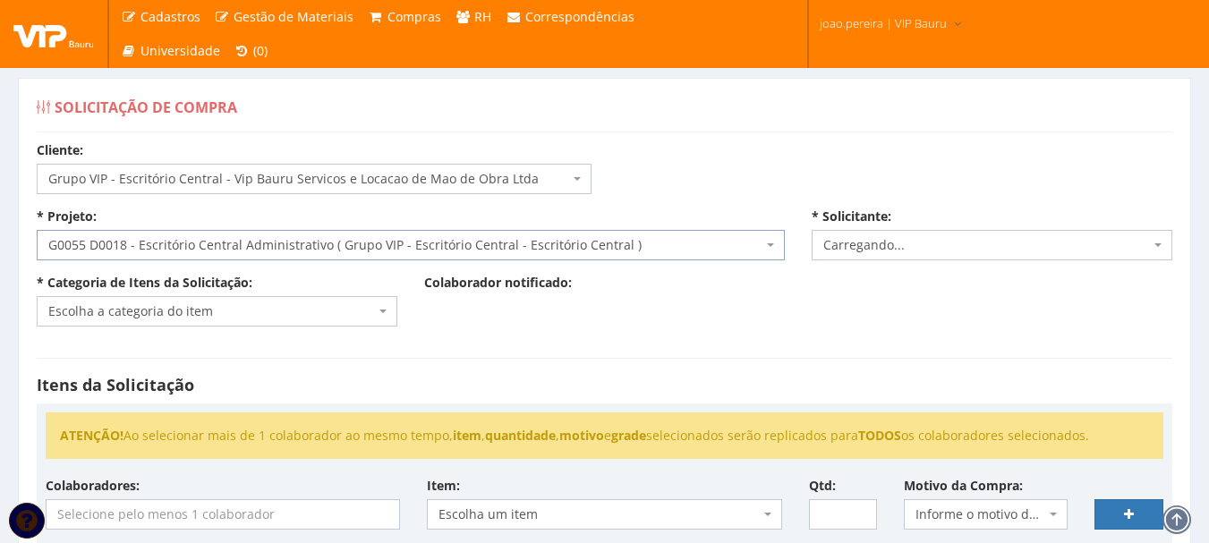
select select "4079"
click at [363, 310] on span "Escolha a categoria do item" at bounding box center [211, 311] width 327 height 18
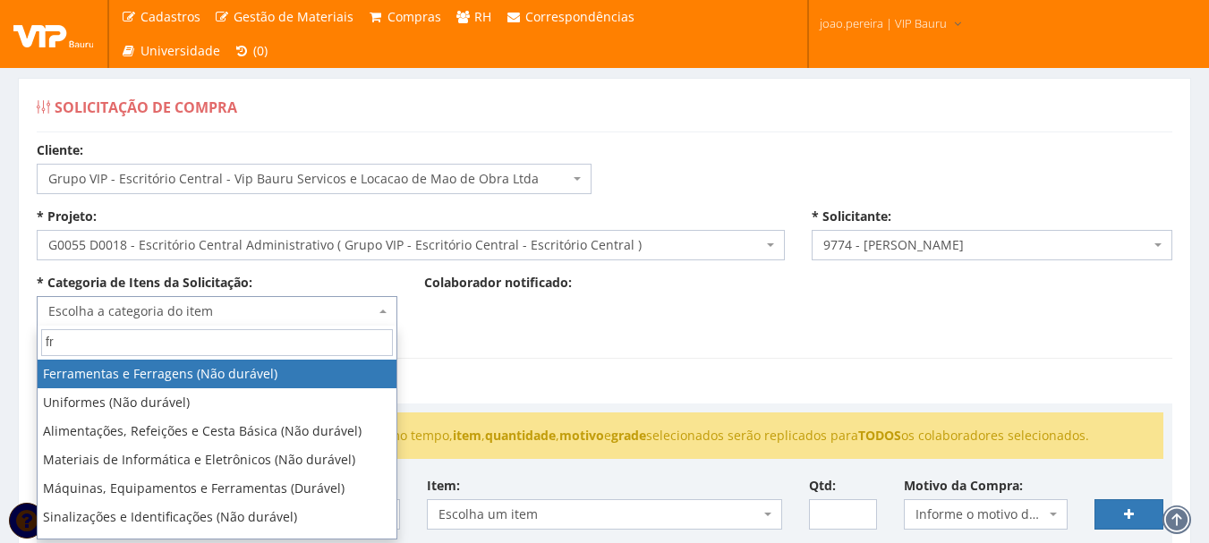
type input "fre"
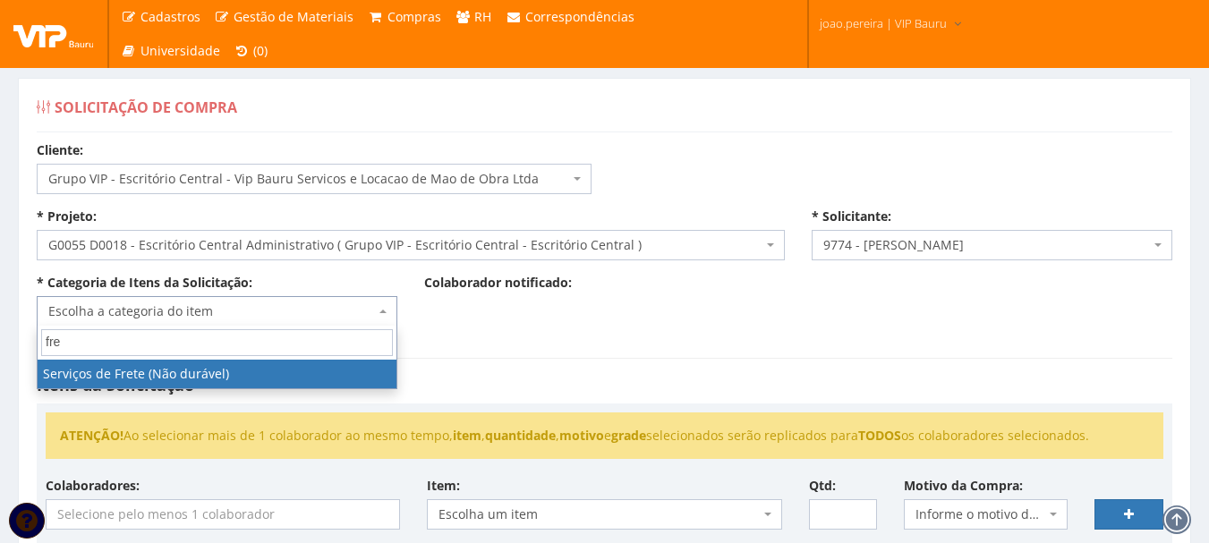
select select "50"
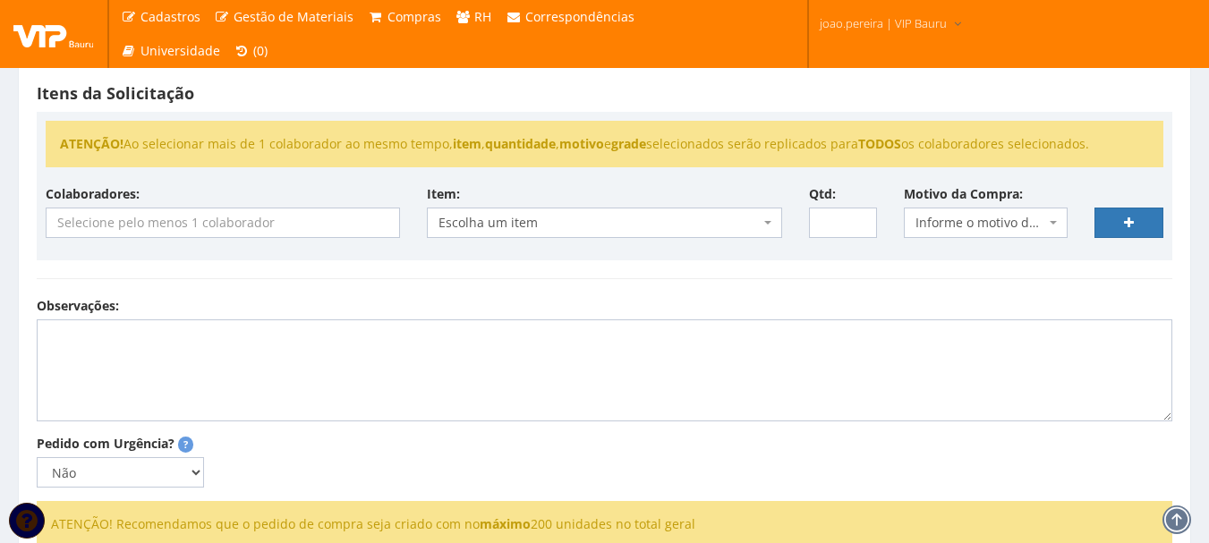
scroll to position [291, 0]
click at [157, 358] on textarea "Observações:" at bounding box center [604, 371] width 1135 height 102
paste textarea "Pedido referente a transportar uma TV 55 polegadas de Rio Verde - MG para Bauru…"
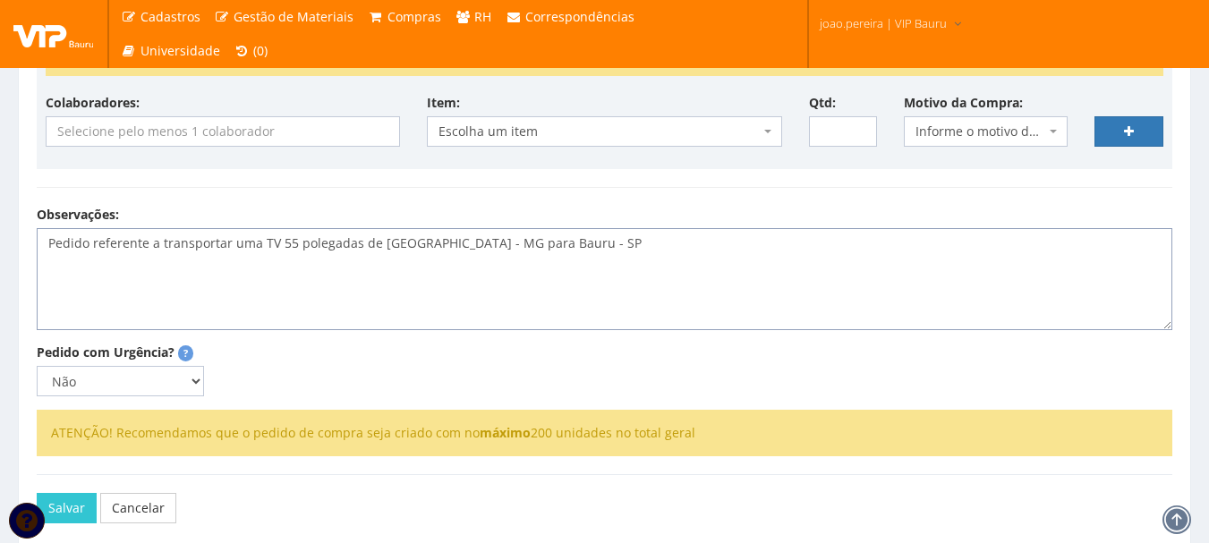
scroll to position [470, 0]
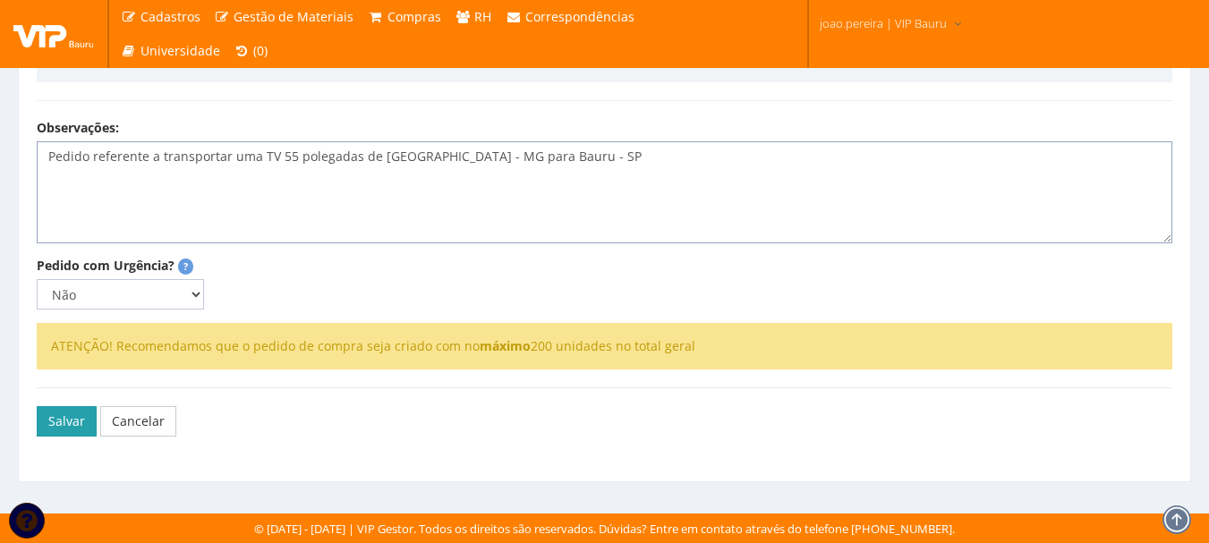
type textarea "Pedido referente a transportar uma TV 55 polegadas de Rio Verde - MG para Bauru…"
click at [68, 425] on button "Salvar" at bounding box center [67, 421] width 60 height 30
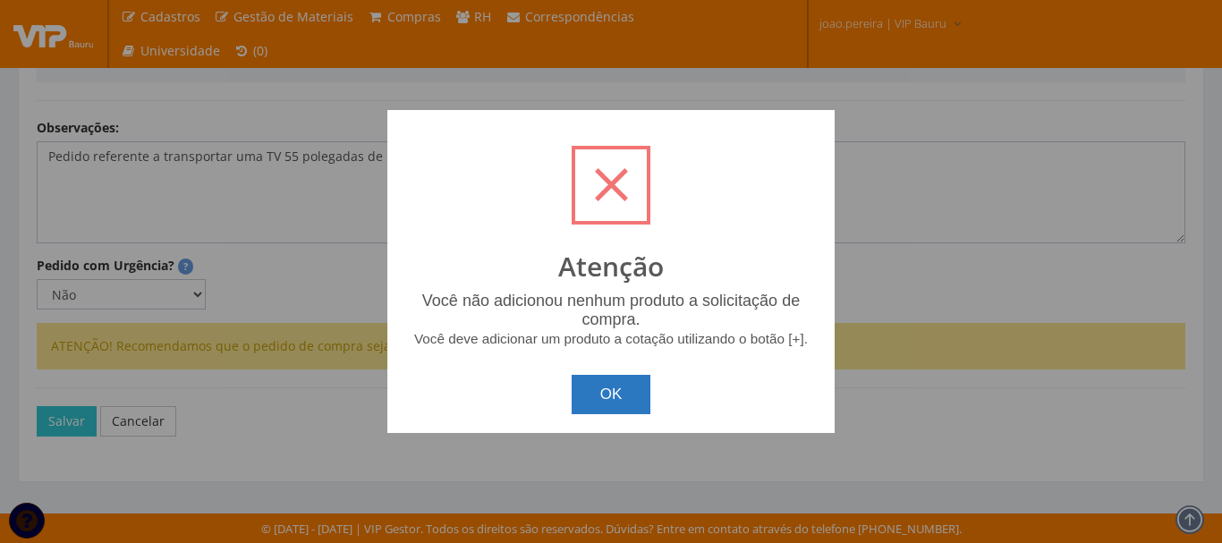
click at [637, 394] on button "OK" at bounding box center [612, 394] width 80 height 39
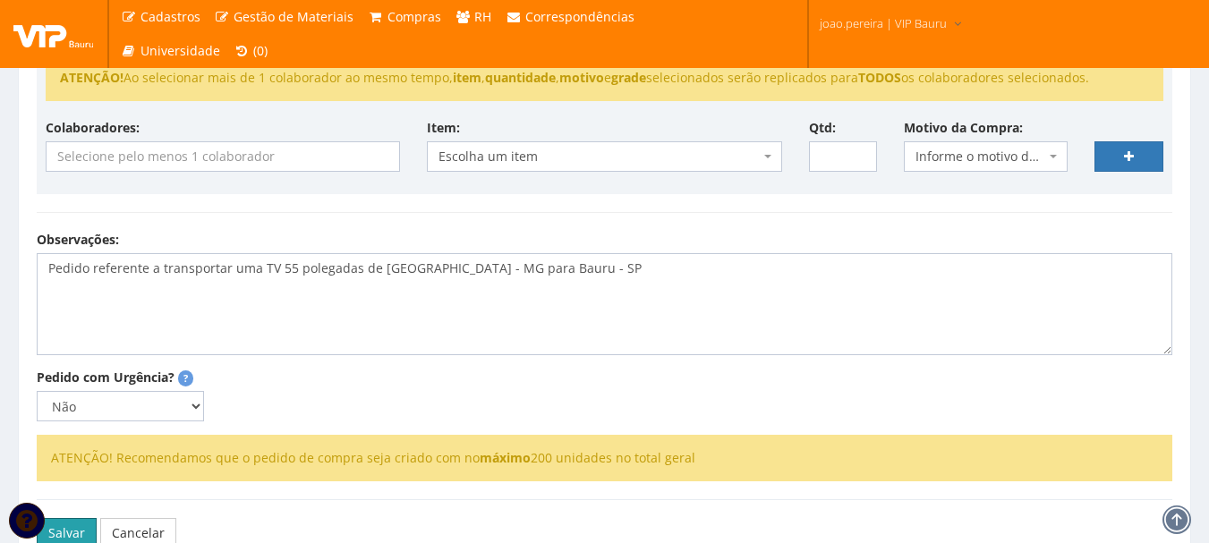
scroll to position [201, 0]
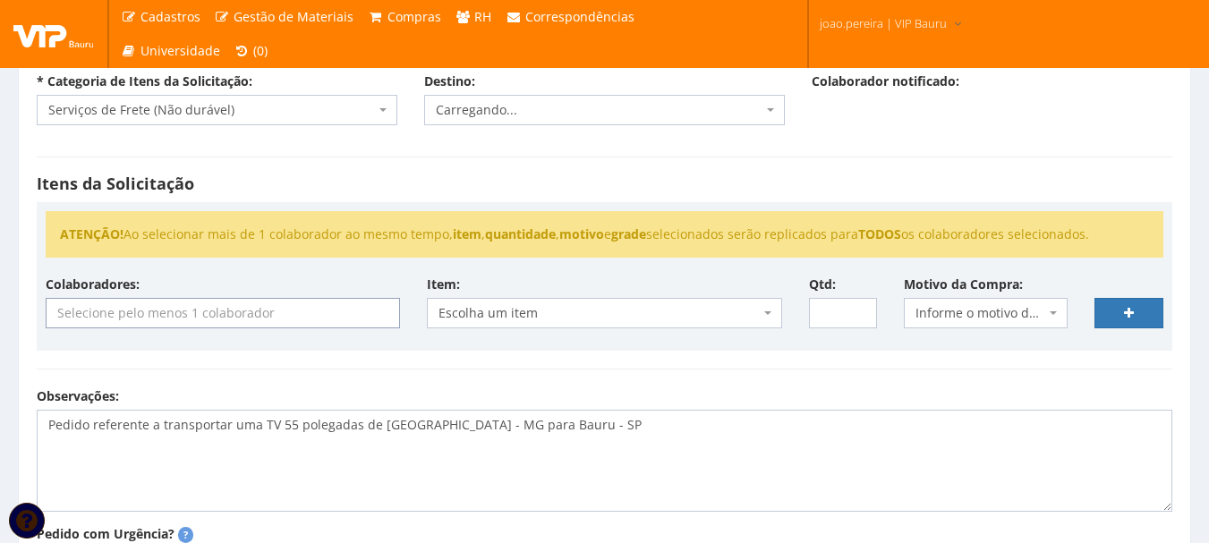
click at [339, 316] on input "search" at bounding box center [223, 313] width 353 height 29
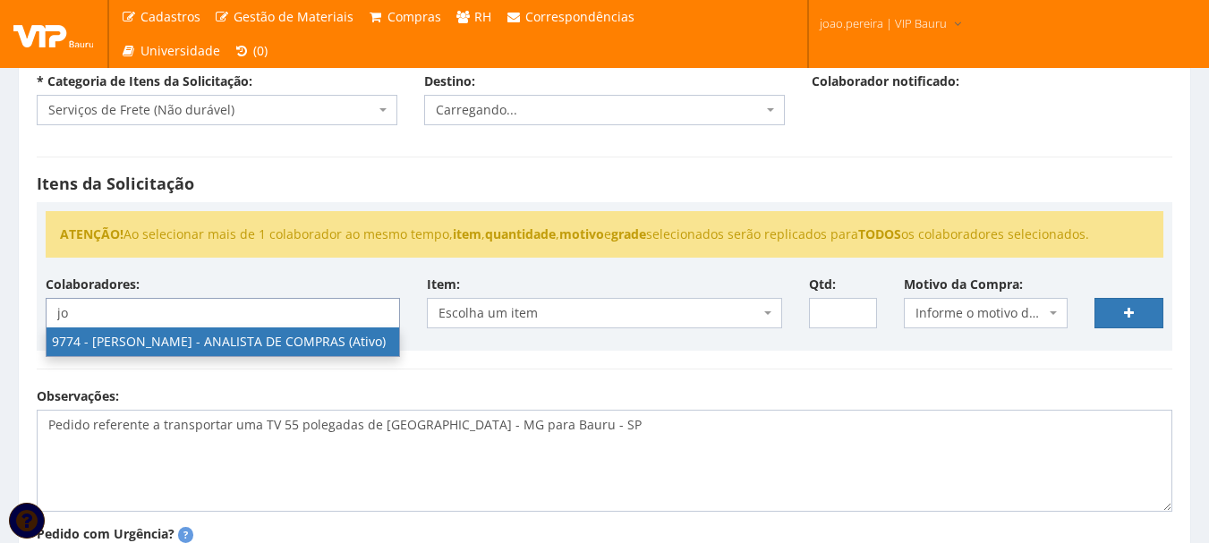
type input "jo"
select select "4079"
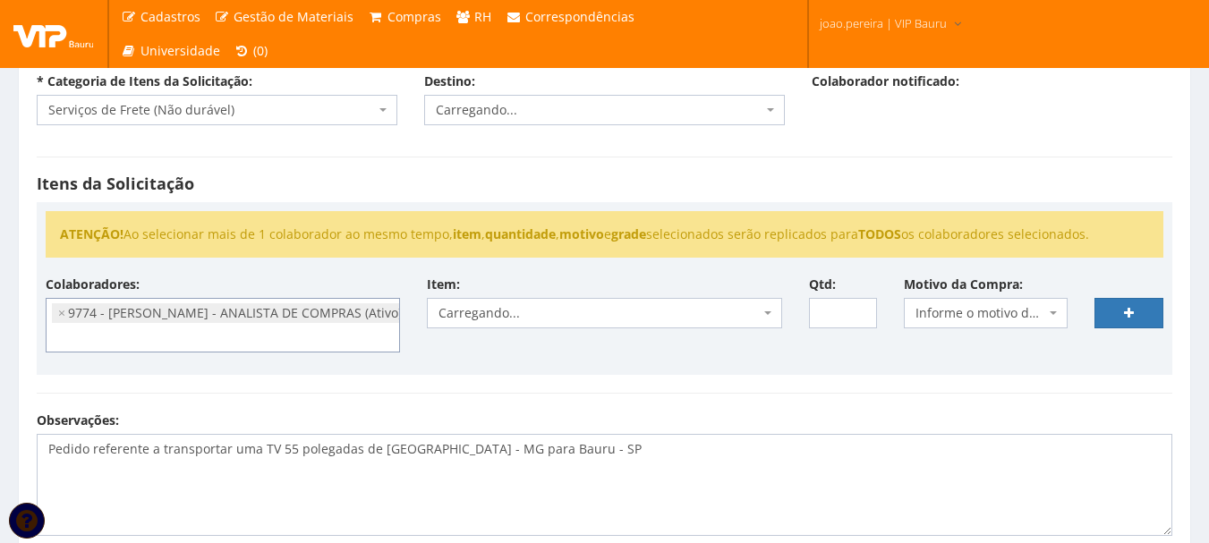
scroll to position [143, 0]
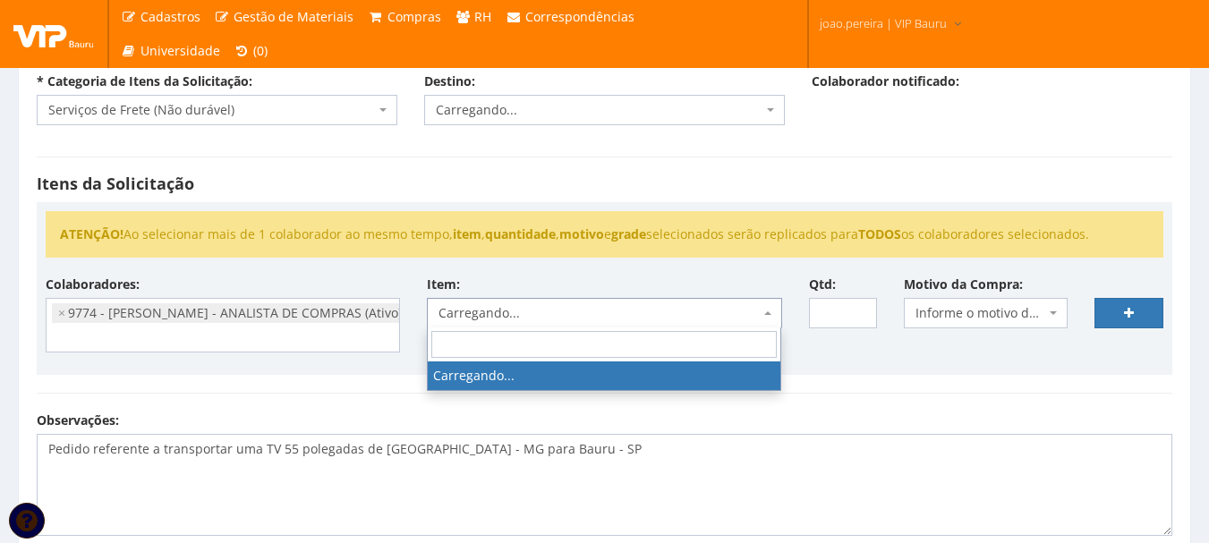
click at [736, 310] on span "Carregando..." at bounding box center [598, 313] width 320 height 18
click at [582, 424] on div "Observações: Pedido referente a transportar uma TV 55 polegadas de Rio Verde - …" at bounding box center [604, 474] width 1162 height 124
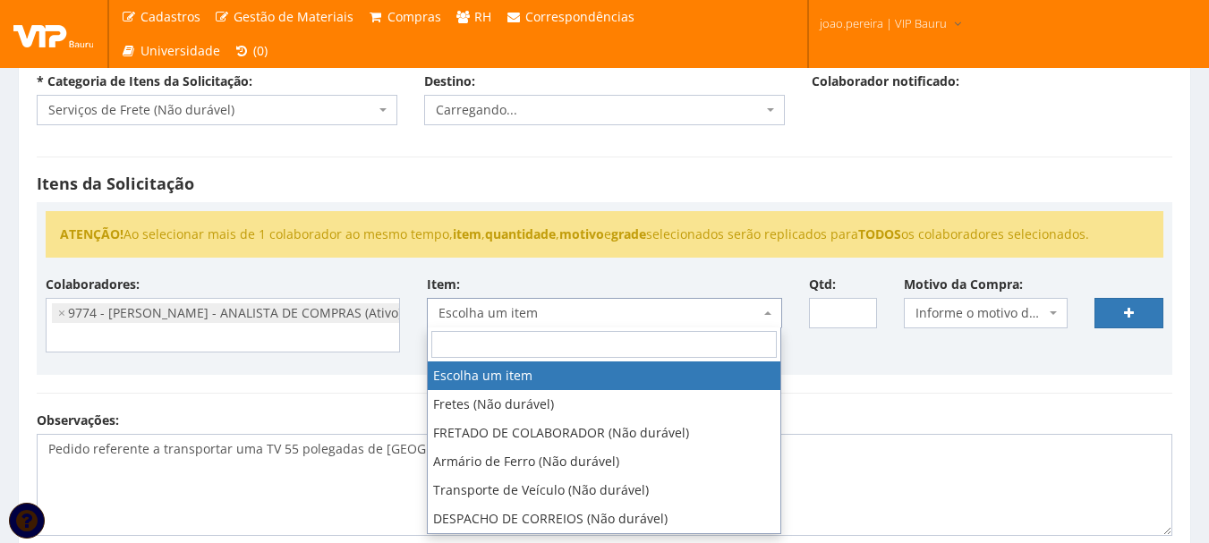
click at [693, 314] on span "Escolha um item" at bounding box center [598, 313] width 320 height 18
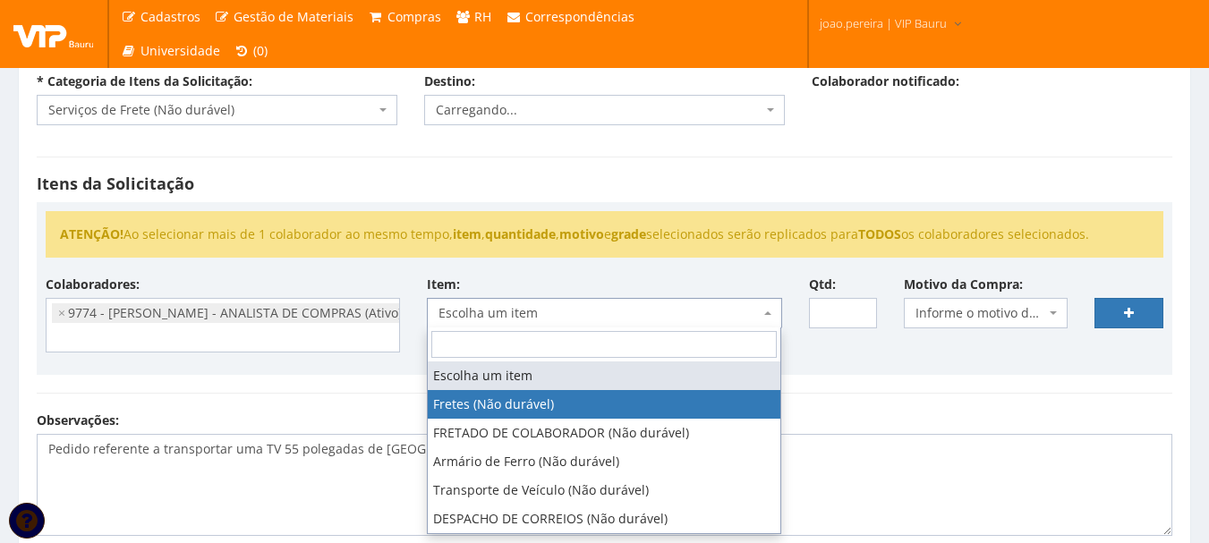
select select "586"
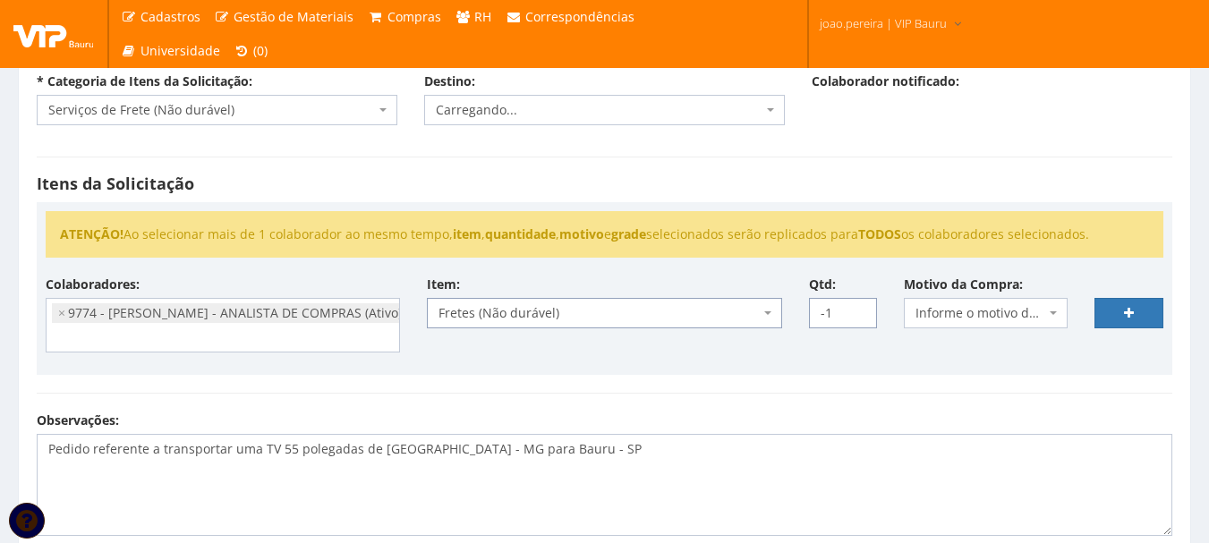
type input "-1"
click at [862, 315] on input "-1" at bounding box center [843, 313] width 69 height 30
type input "1"
click at [1050, 314] on span "Informe o motivo da compra" at bounding box center [986, 313] width 164 height 30
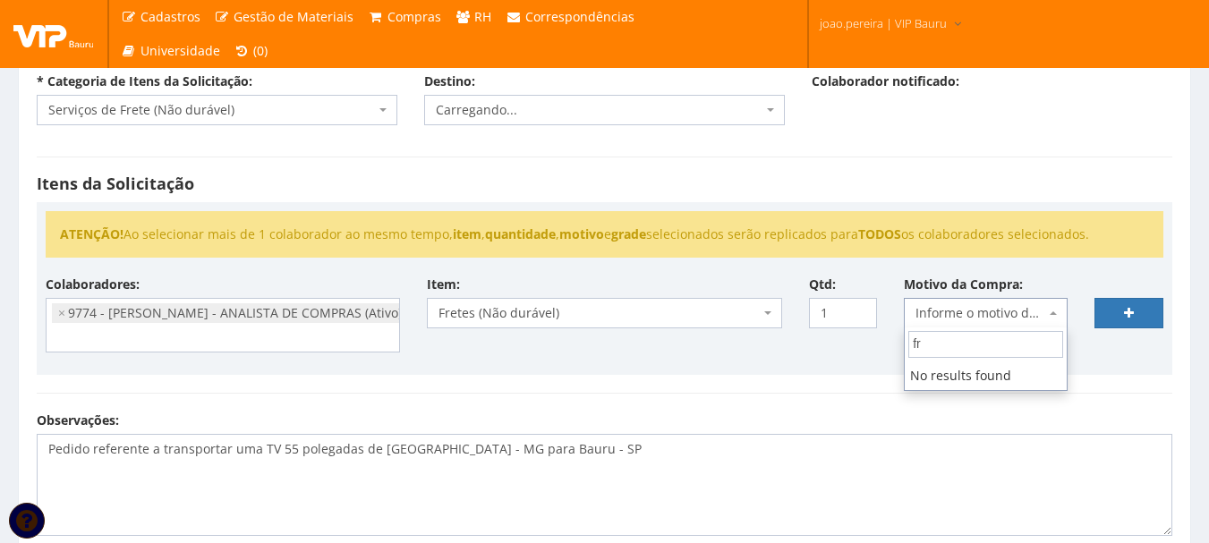
type input "f"
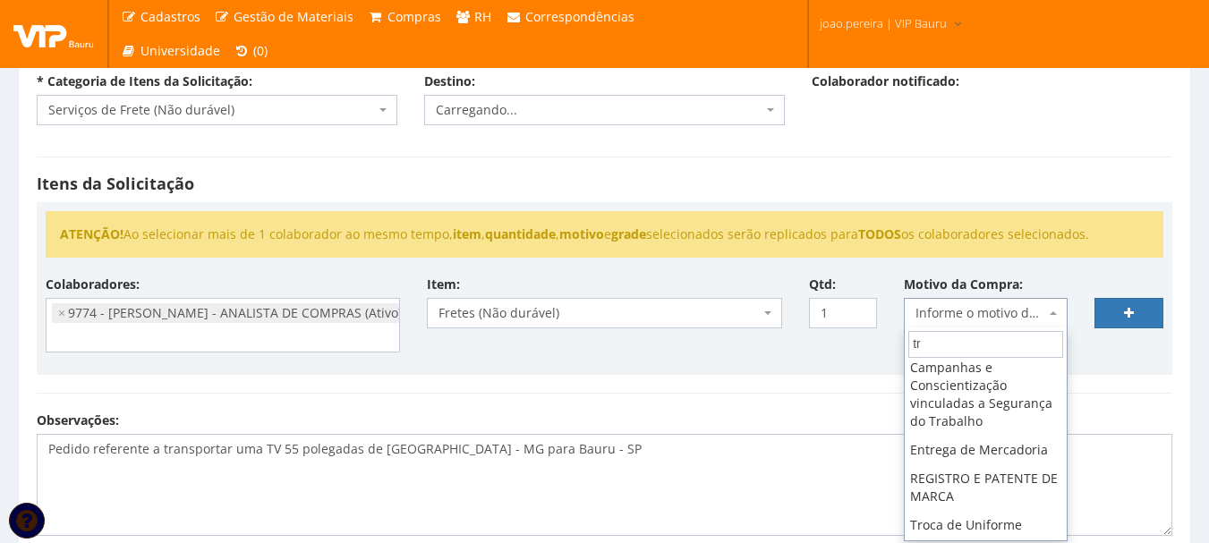
scroll to position [536, 0]
type input "tr"
select select "41"
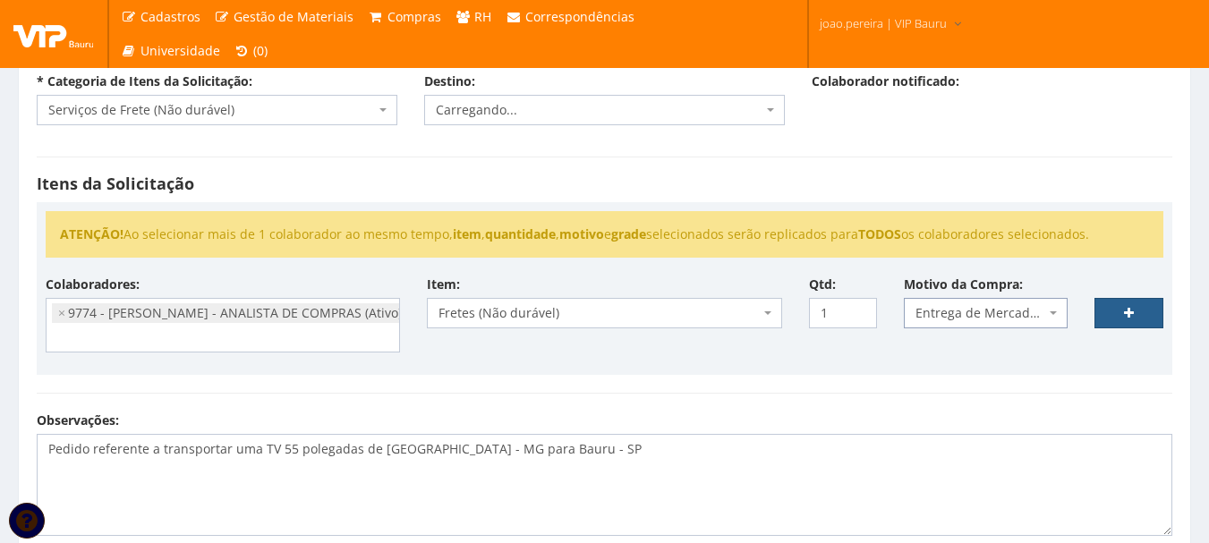
click at [1135, 308] on link at bounding box center [1128, 313] width 69 height 30
select select
type input "0"
select select
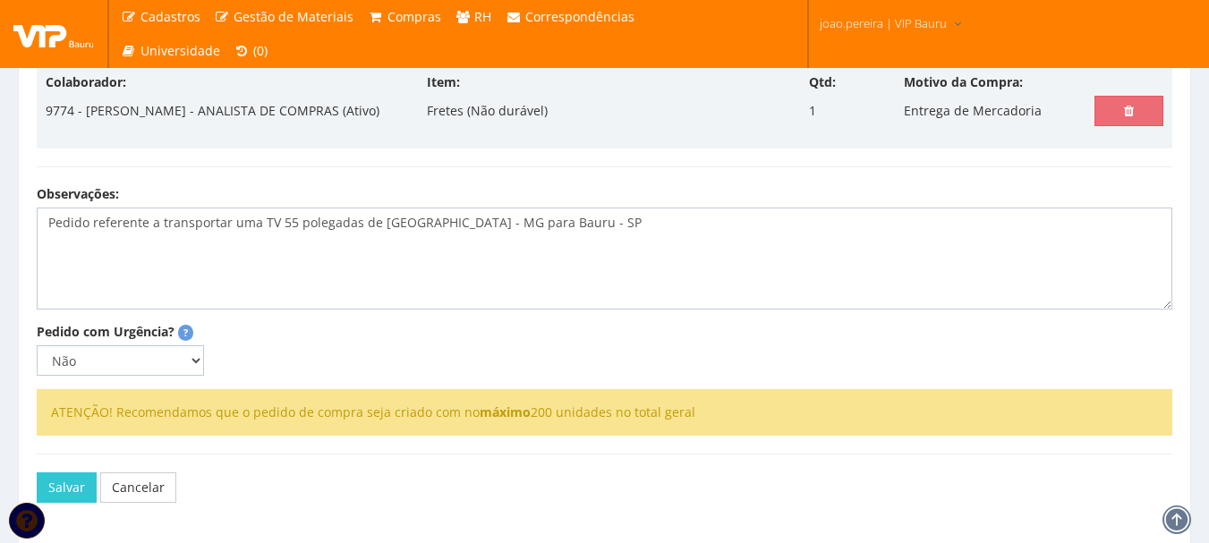
scroll to position [554, 0]
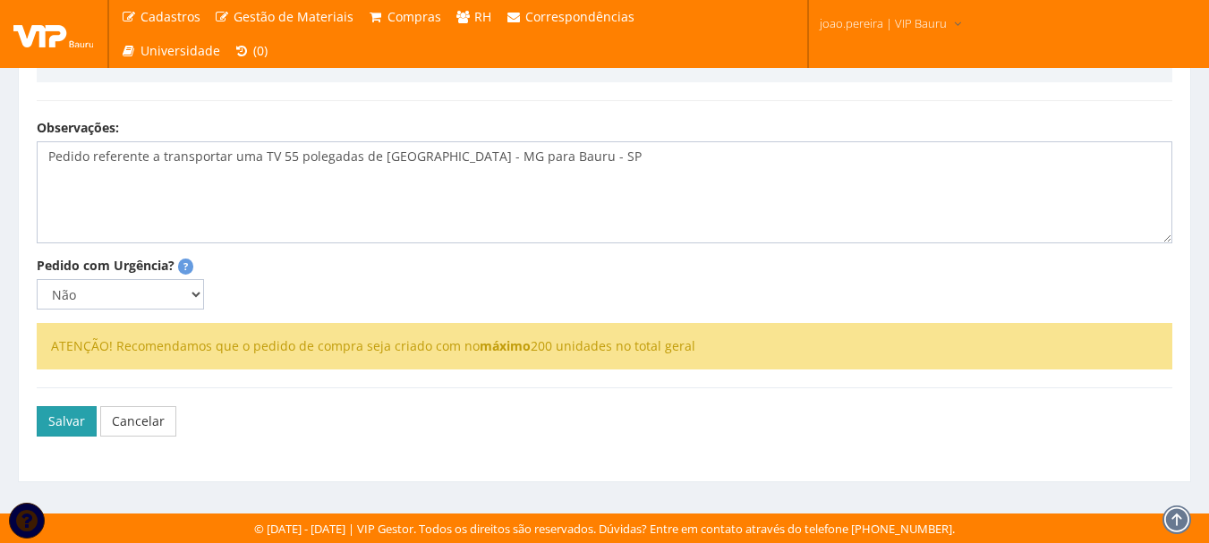
click at [55, 420] on button "Salvar" at bounding box center [67, 421] width 60 height 30
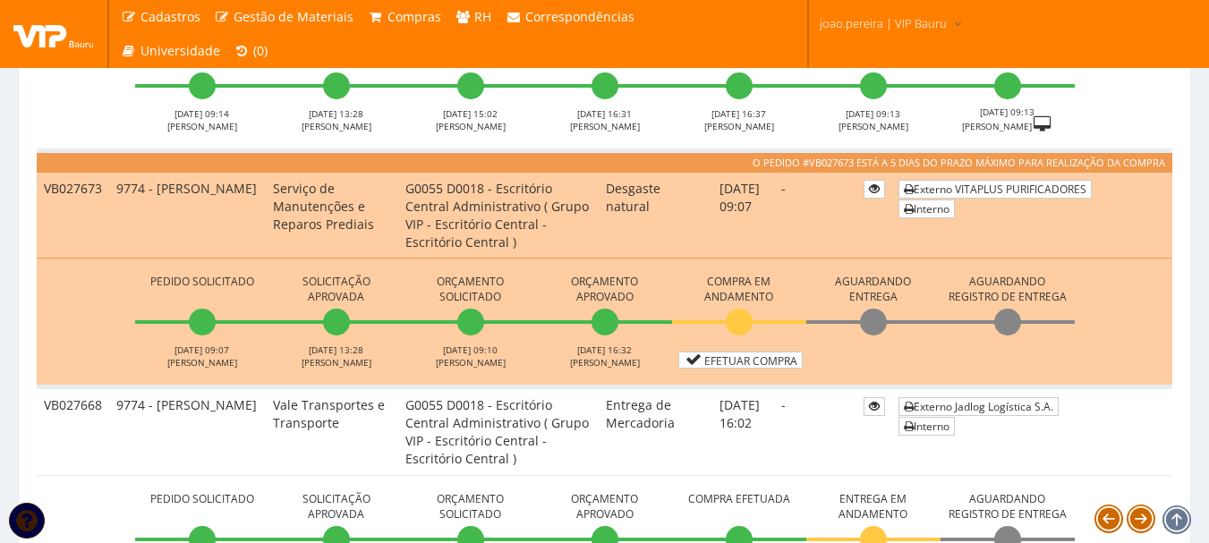
scroll to position [984, 0]
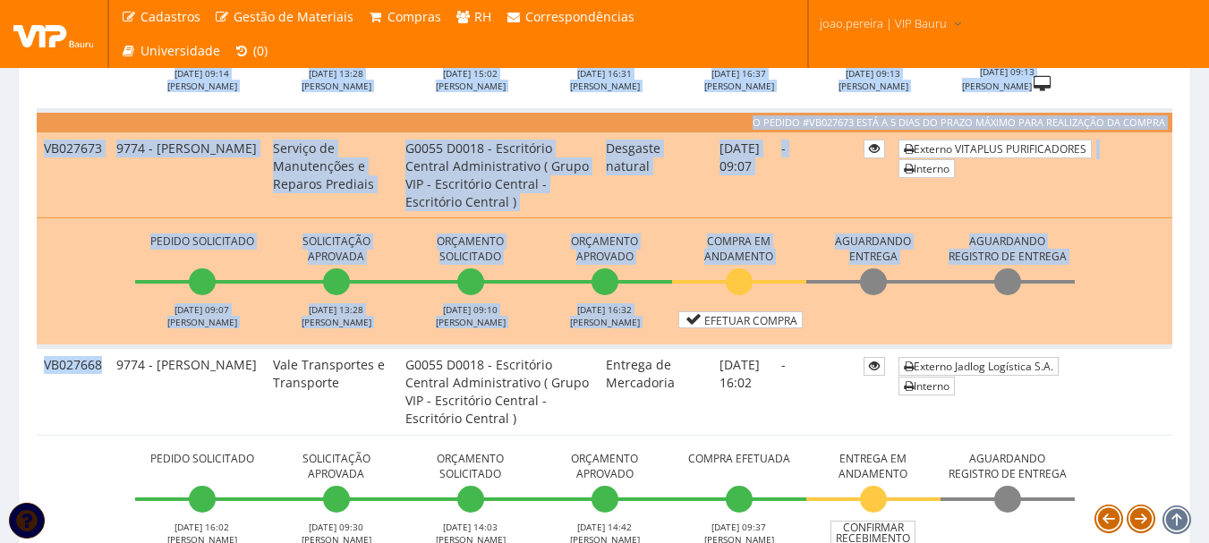
drag, startPoint x: 103, startPoint y: 365, endPoint x: 10, endPoint y: 365, distance: 93.1
drag, startPoint x: 98, startPoint y: 365, endPoint x: 32, endPoint y: 365, distance: 66.2
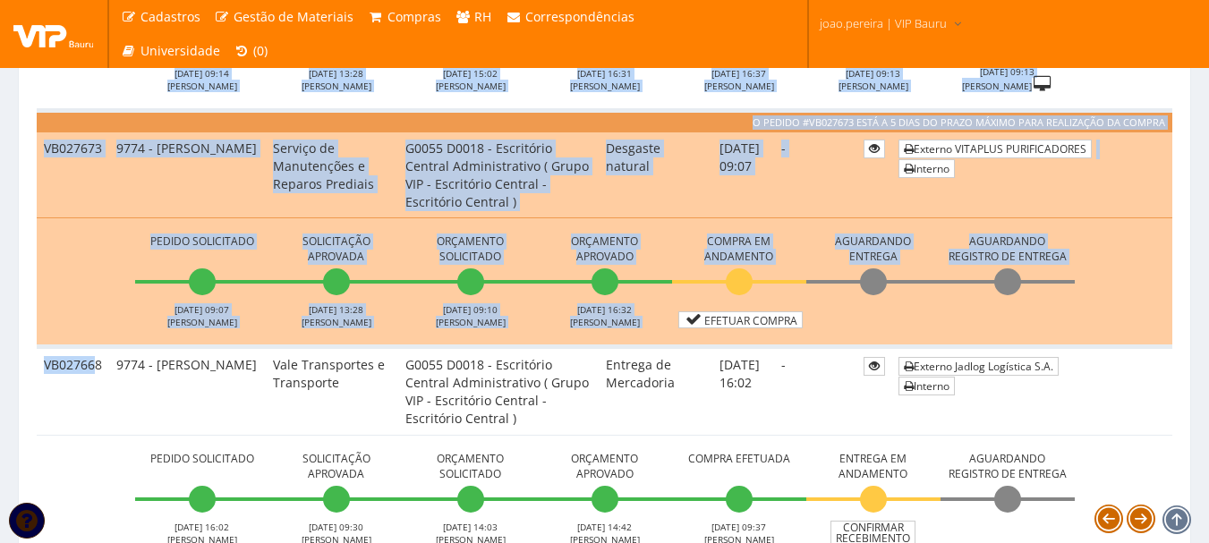
click at [86, 363] on td "VB027668" at bounding box center [73, 391] width 72 height 89
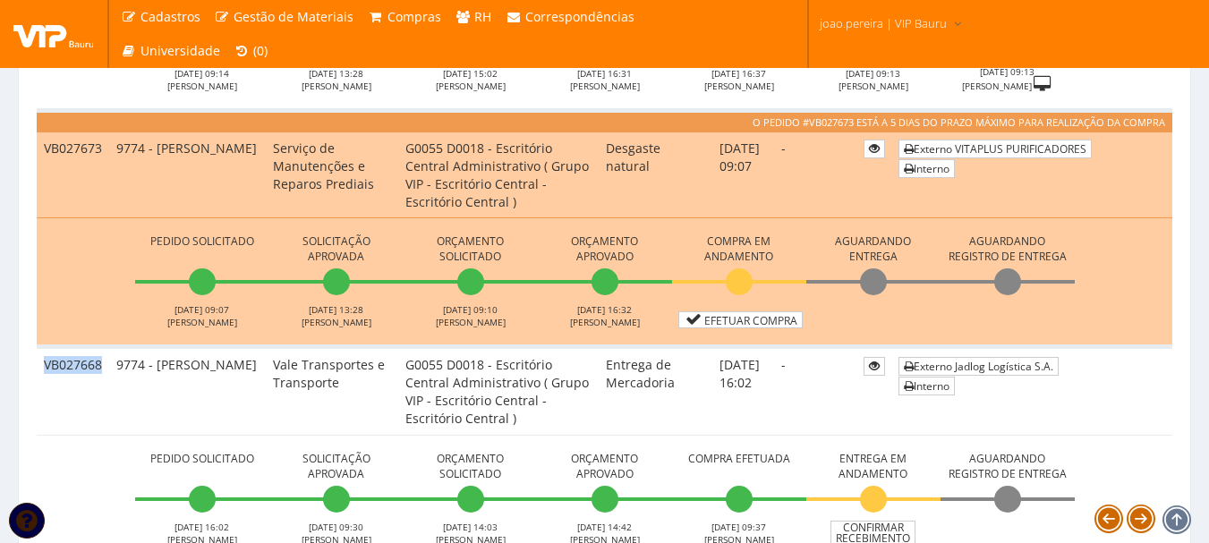
drag, startPoint x: 103, startPoint y: 367, endPoint x: 41, endPoint y: 365, distance: 61.8
click at [41, 365] on td "VB027668" at bounding box center [73, 391] width 72 height 89
copy td "VB027668"
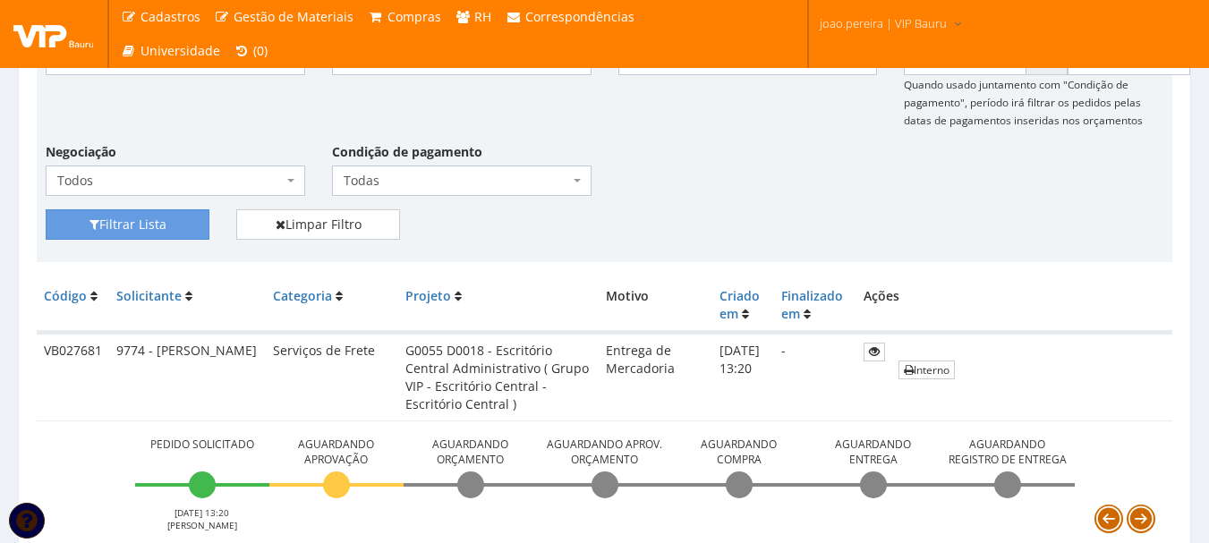
scroll to position [358, 0]
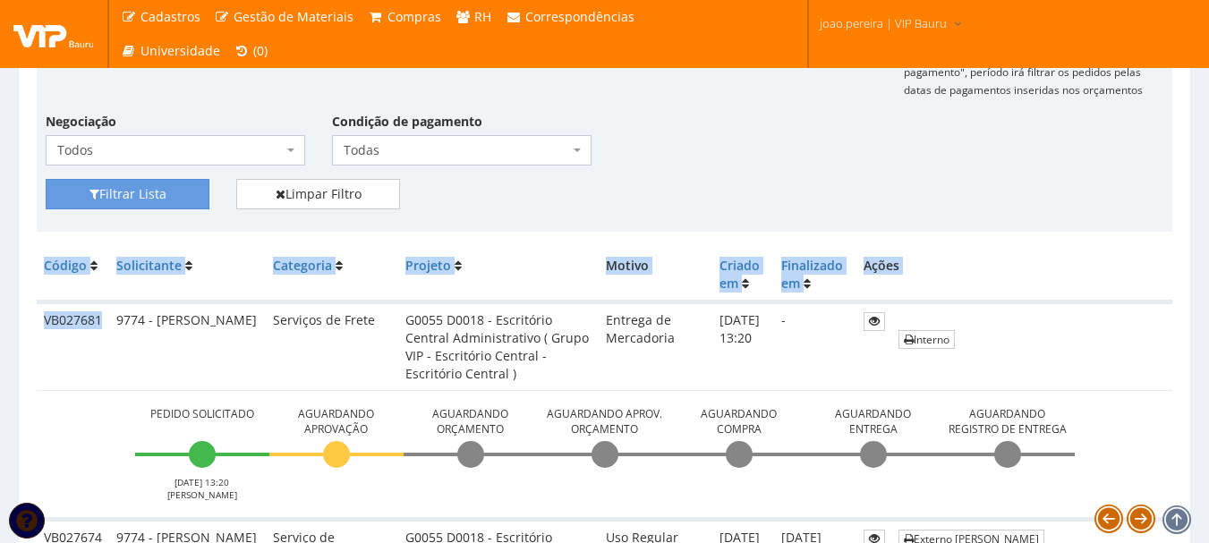
drag, startPoint x: 99, startPoint y: 321, endPoint x: 22, endPoint y: 321, distance: 76.9
click at [38, 320] on td "VB027681" at bounding box center [73, 346] width 72 height 89
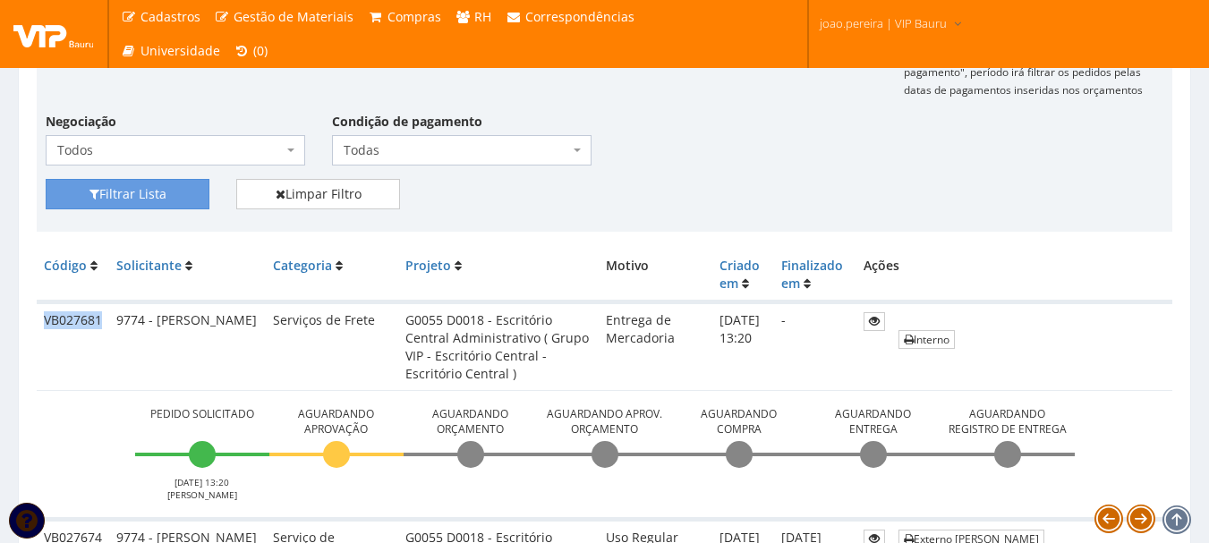
drag, startPoint x: 43, startPoint y: 319, endPoint x: 103, endPoint y: 319, distance: 60.0
click at [103, 319] on td "VB027681" at bounding box center [73, 346] width 72 height 89
copy td "VB027681"
